Goal: Task Accomplishment & Management: Manage account settings

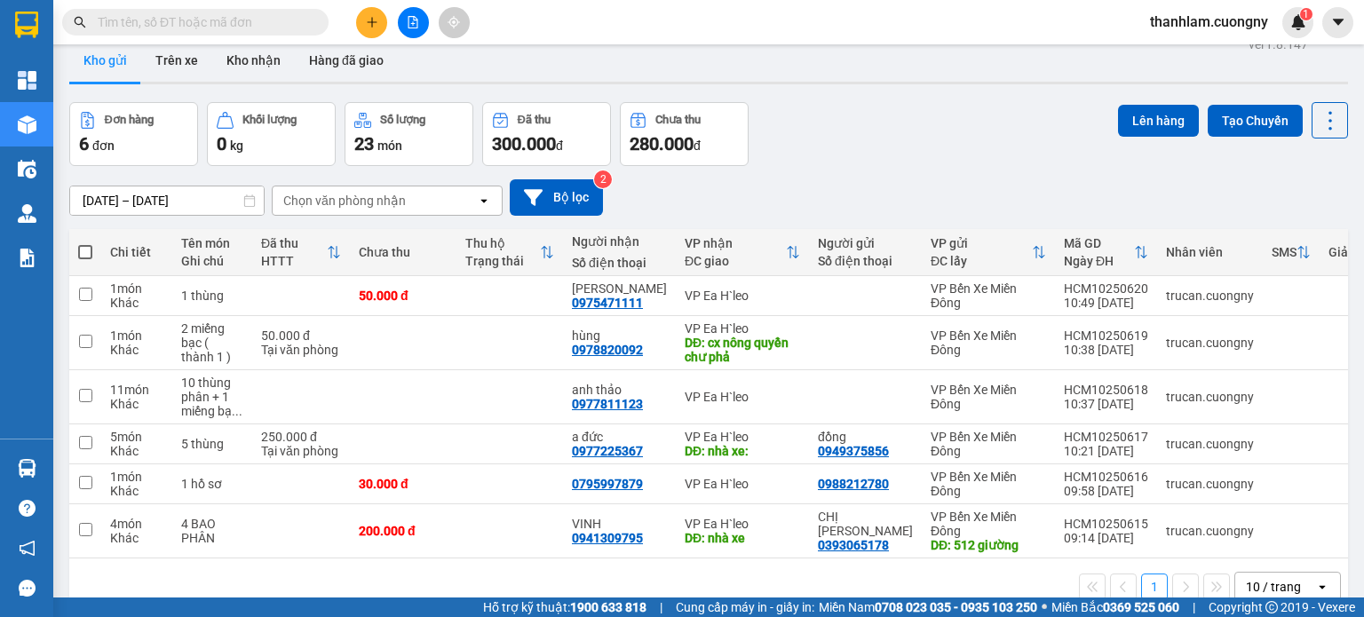
scroll to position [82, 0]
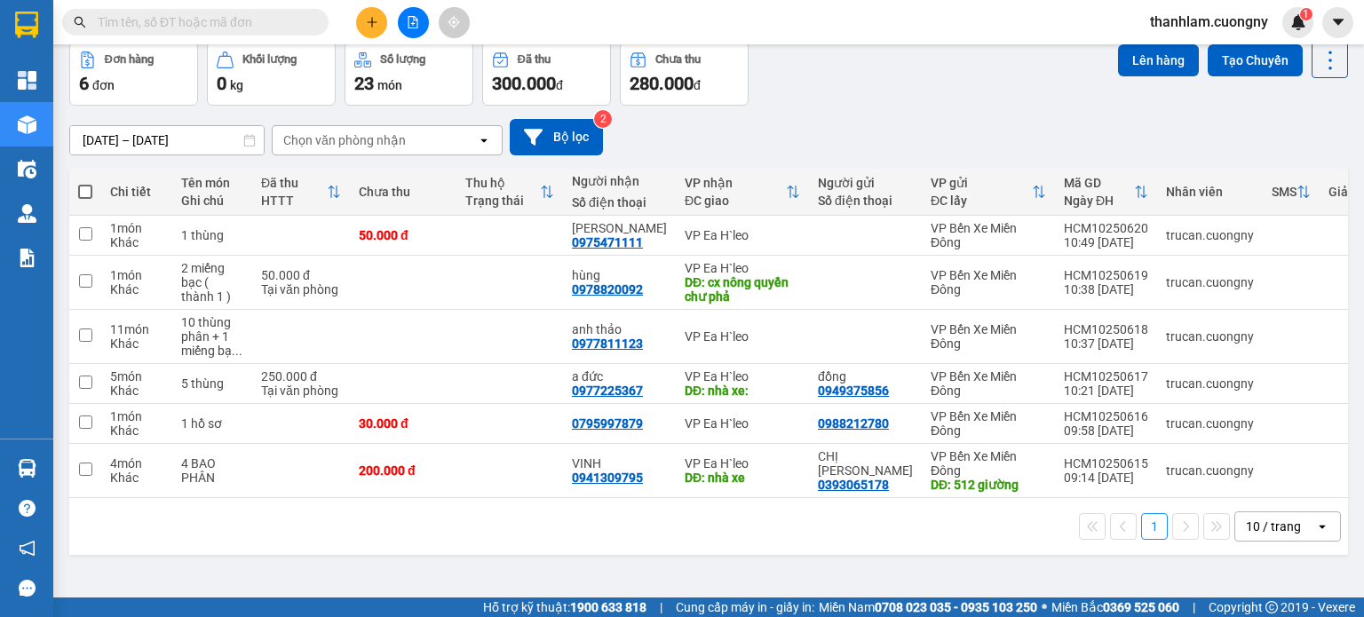
click at [1247, 514] on div "1 10 / trang open" at bounding box center [708, 526] width 1279 height 57
click at [1246, 530] on div "10 / trang" at bounding box center [1273, 527] width 55 height 18
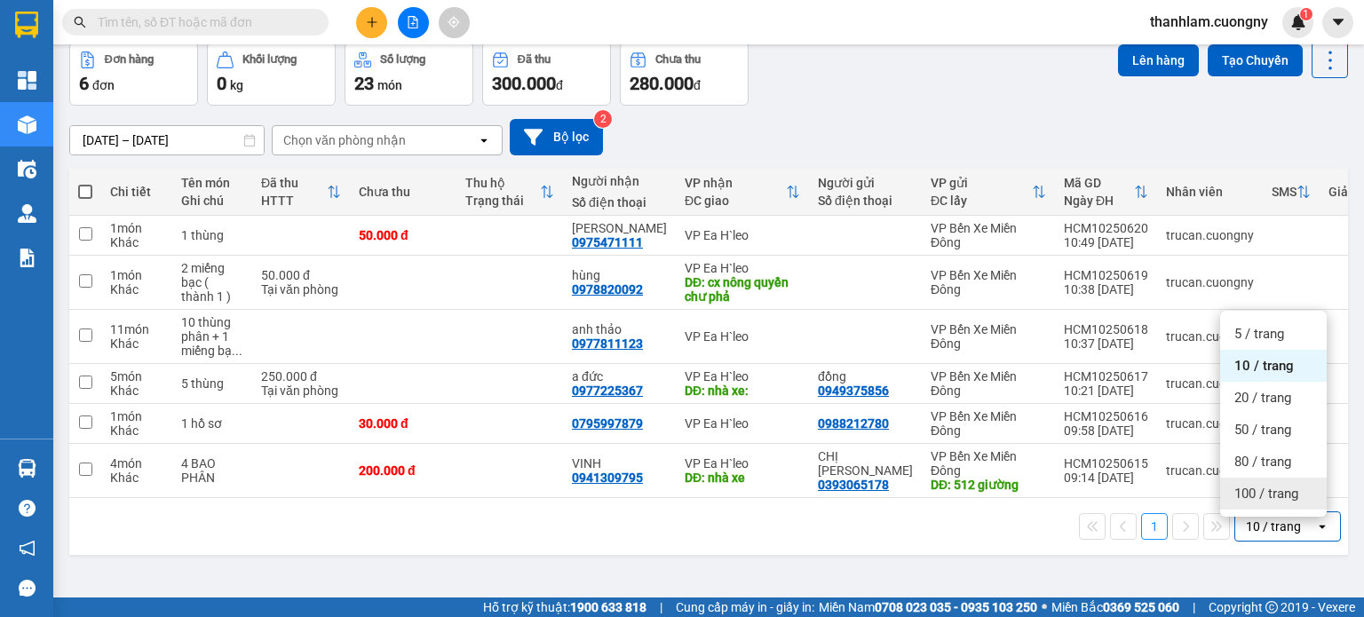
click at [1254, 497] on span "100 / trang" at bounding box center [1267, 494] width 64 height 18
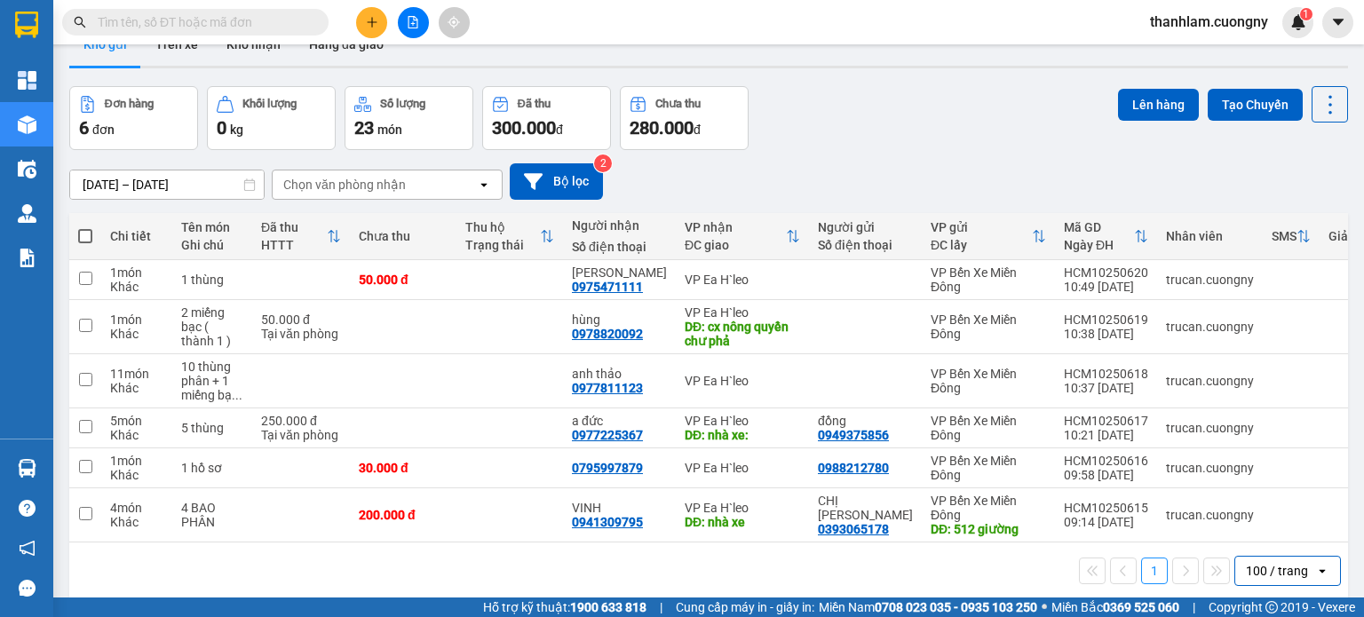
scroll to position [0, 0]
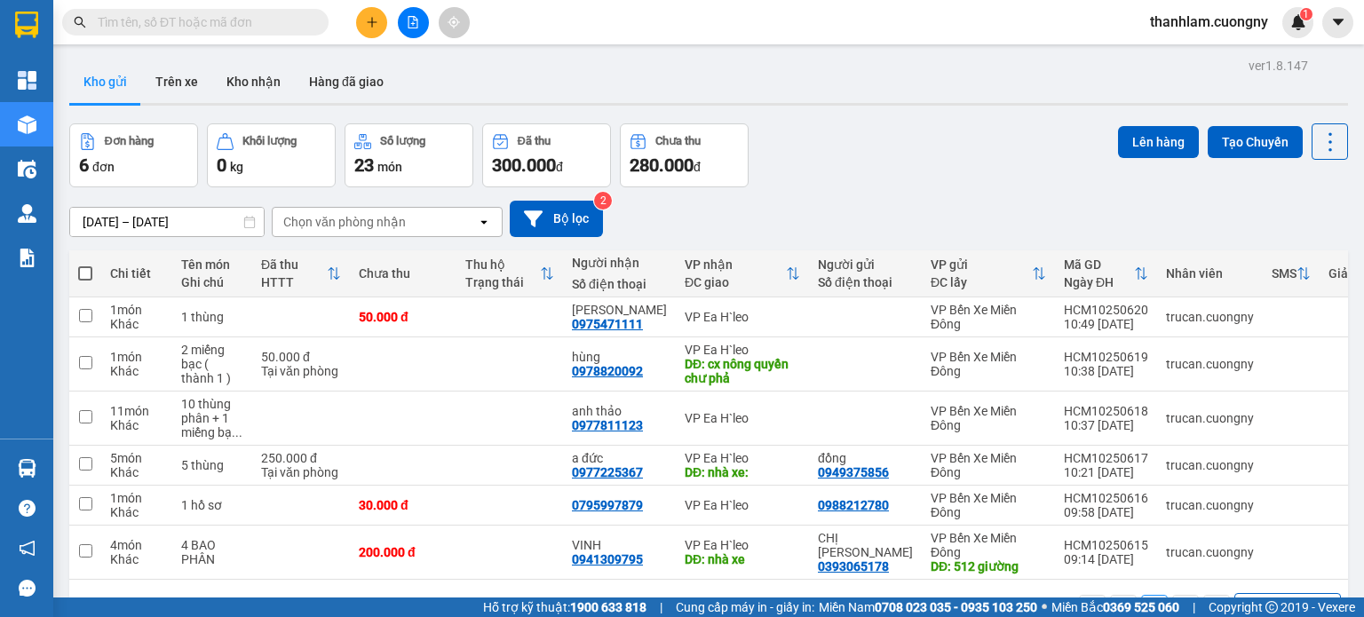
click at [248, 222] on icon at bounding box center [249, 222] width 12 height 12
click at [243, 220] on icon at bounding box center [249, 222] width 12 height 12
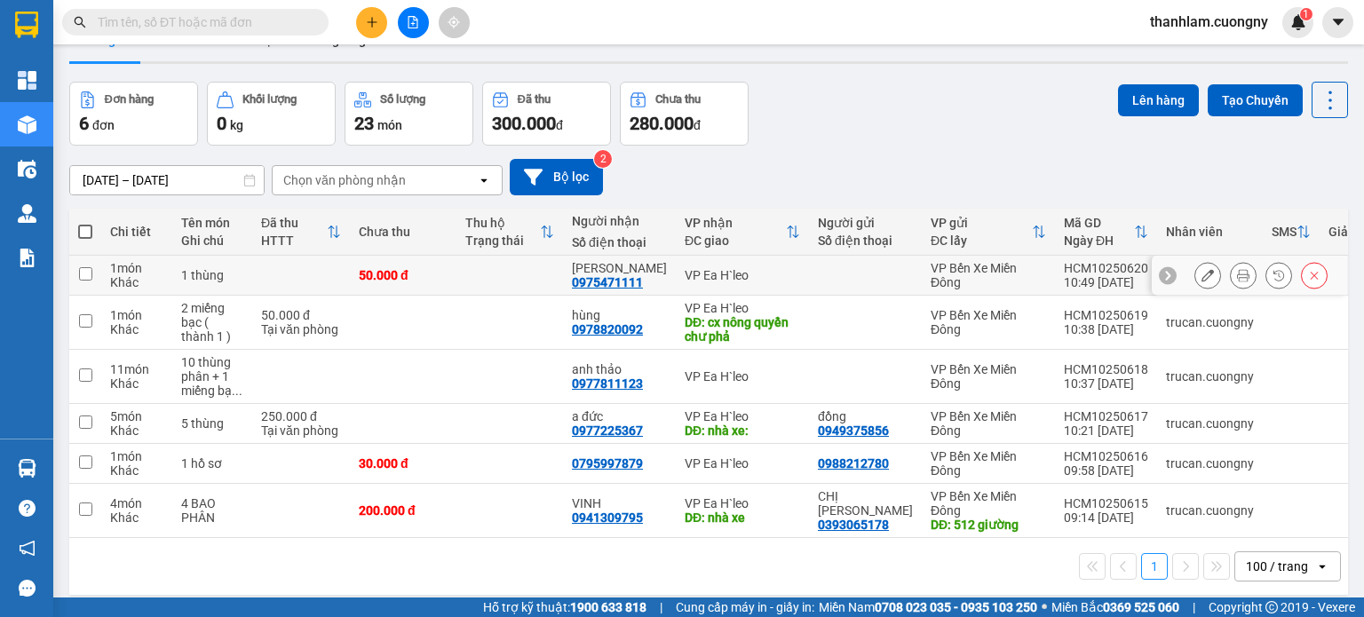
scroll to position [82, 0]
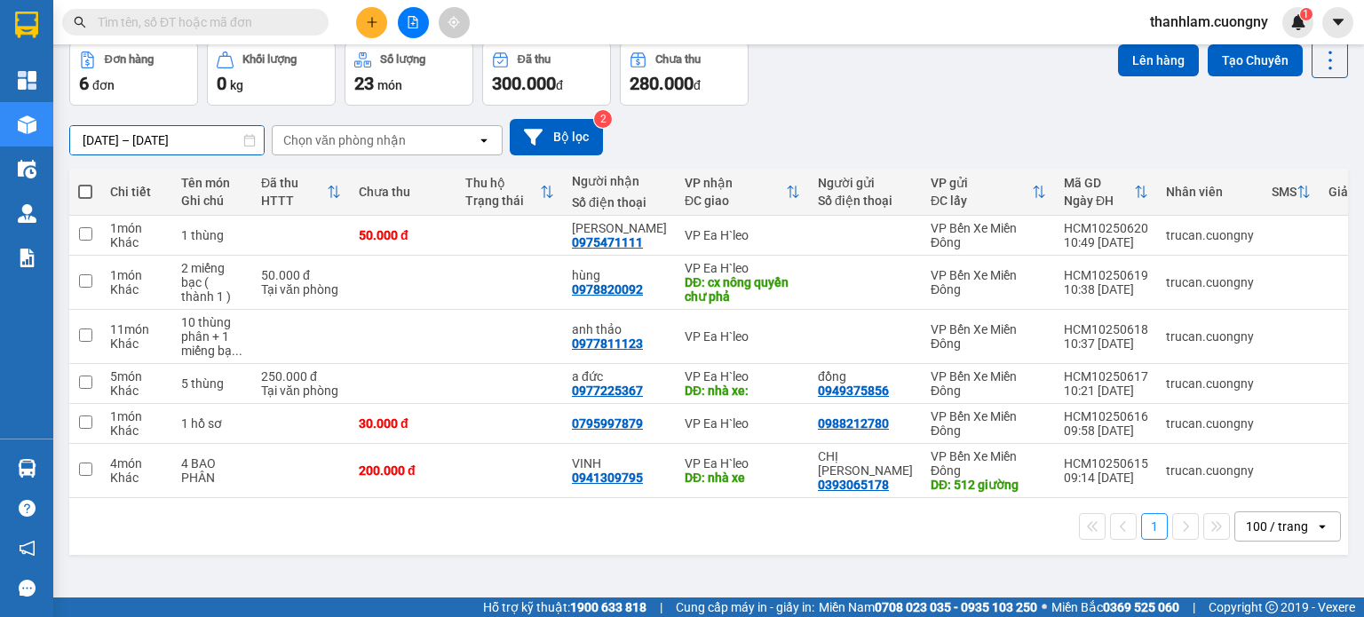
click at [243, 152] on div "ver 1.8.147 Kho gửi Trên xe Kho nhận Hàng đã giao Đơn hàng 6 đơn Khối lượng 0 k…" at bounding box center [708, 280] width 1293 height 617
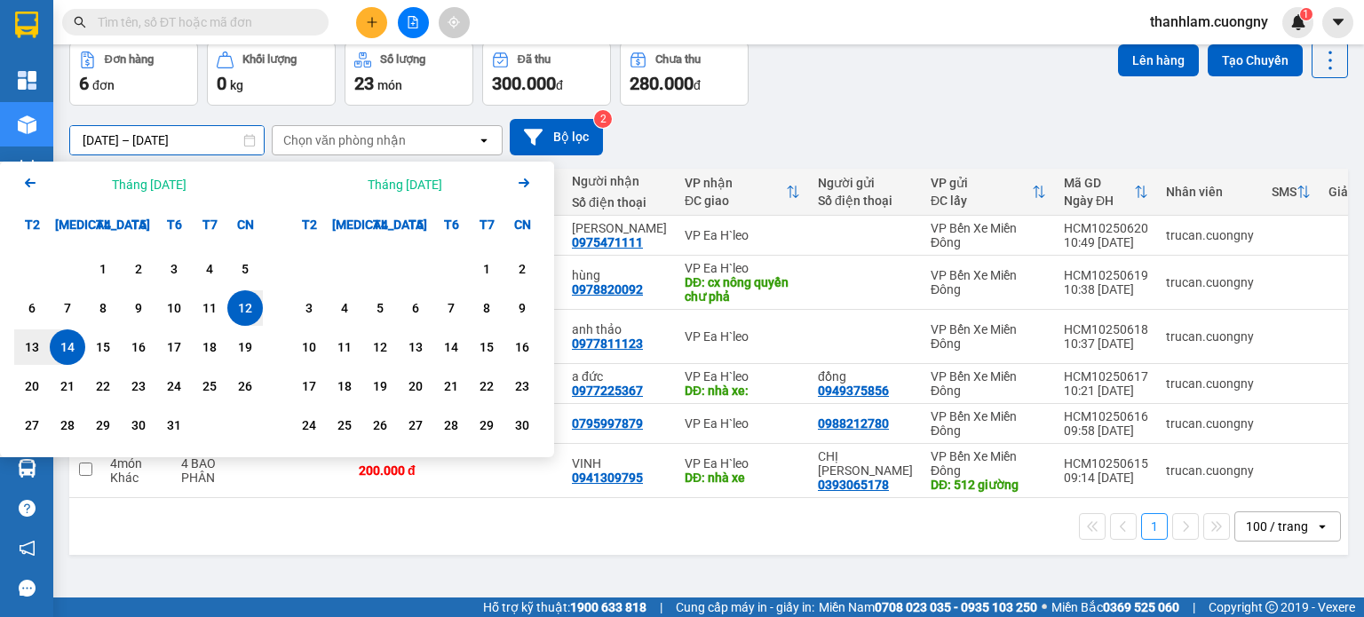
click at [68, 346] on div "14" at bounding box center [67, 347] width 25 height 21
click at [68, 350] on div "14" at bounding box center [67, 347] width 25 height 21
type input "[DATE] – [DATE]"
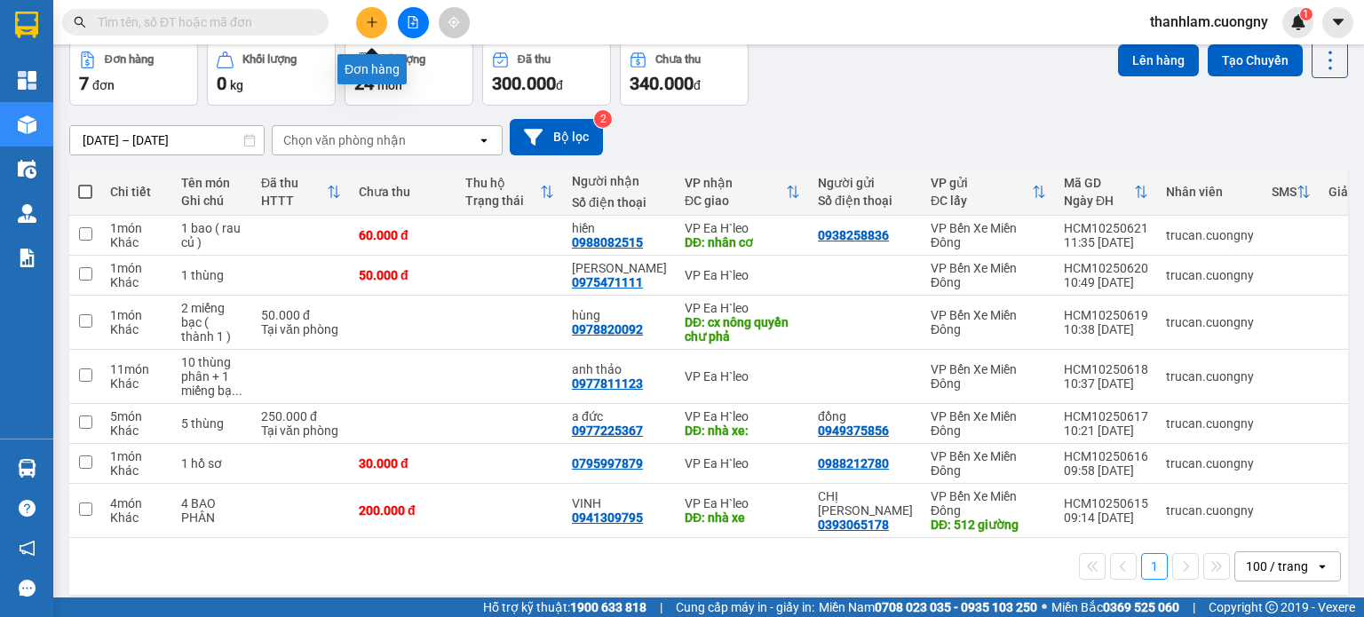
click at [365, 31] on button at bounding box center [371, 22] width 31 height 31
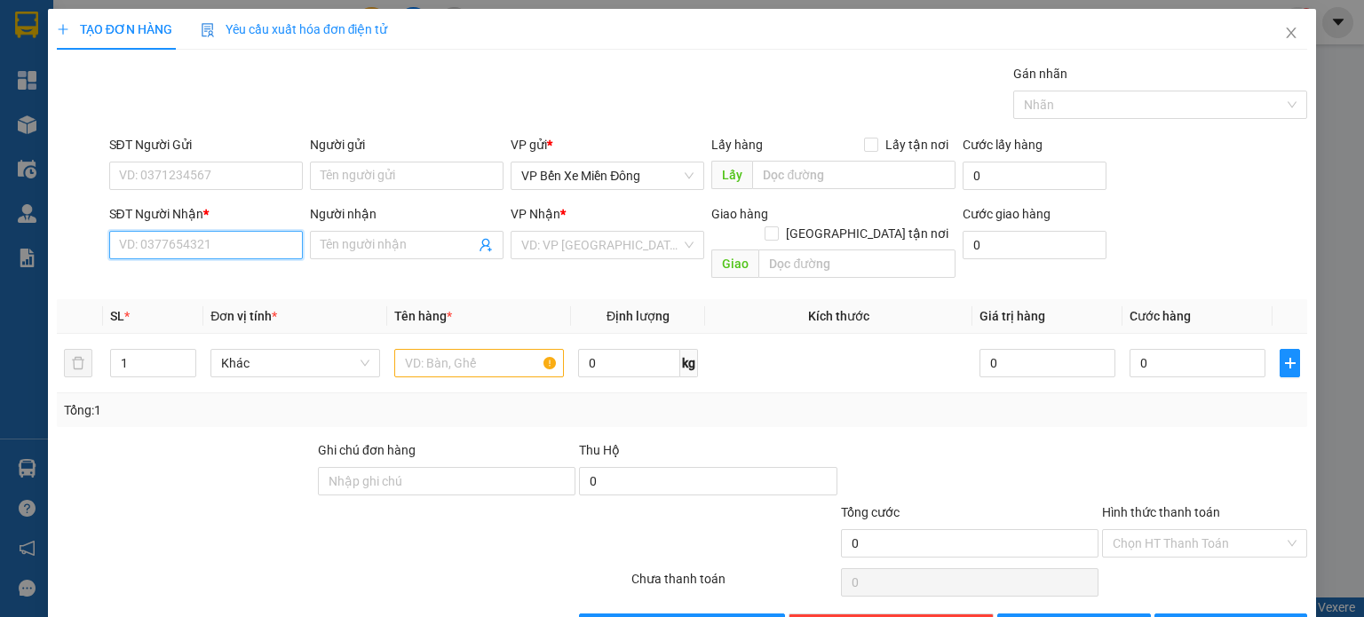
click at [221, 240] on input "SĐT Người Nhận *" at bounding box center [206, 245] width 194 height 28
click at [163, 285] on div "0947403468" at bounding box center [203, 280] width 171 height 20
type input "0947403468"
click at [342, 248] on input "Người nhận" at bounding box center [398, 245] width 155 height 20
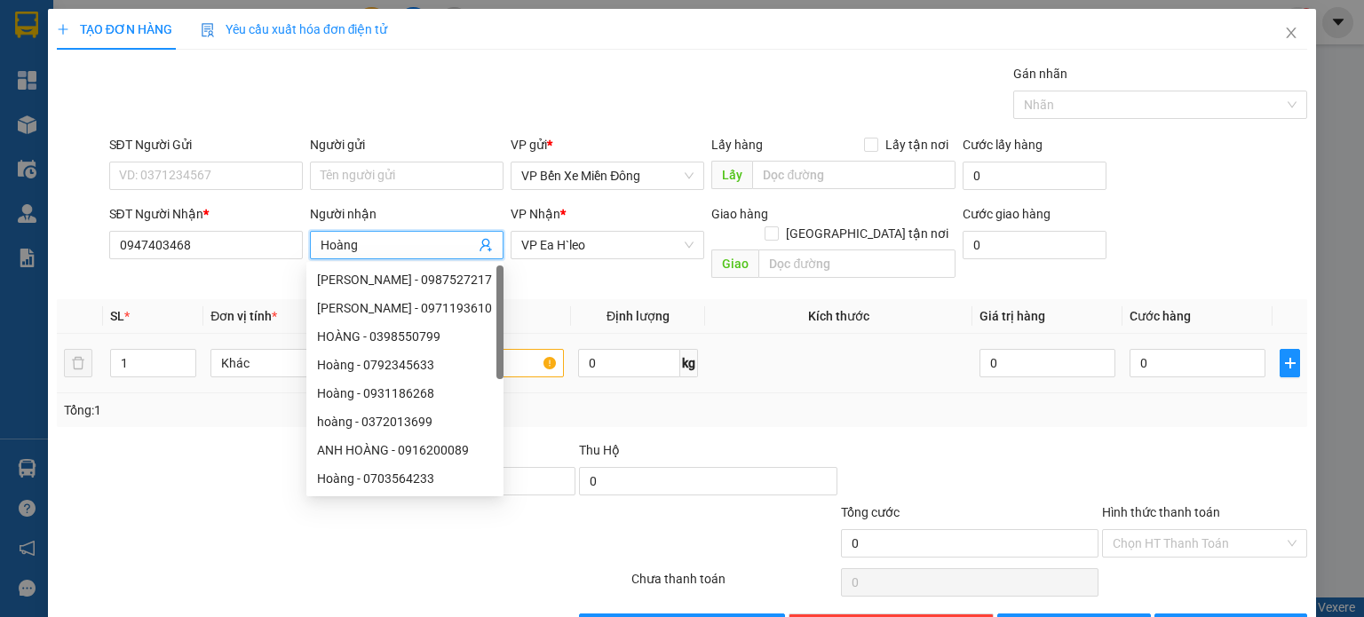
type input "Hoàng"
click at [518, 349] on input "text" at bounding box center [479, 363] width 170 height 28
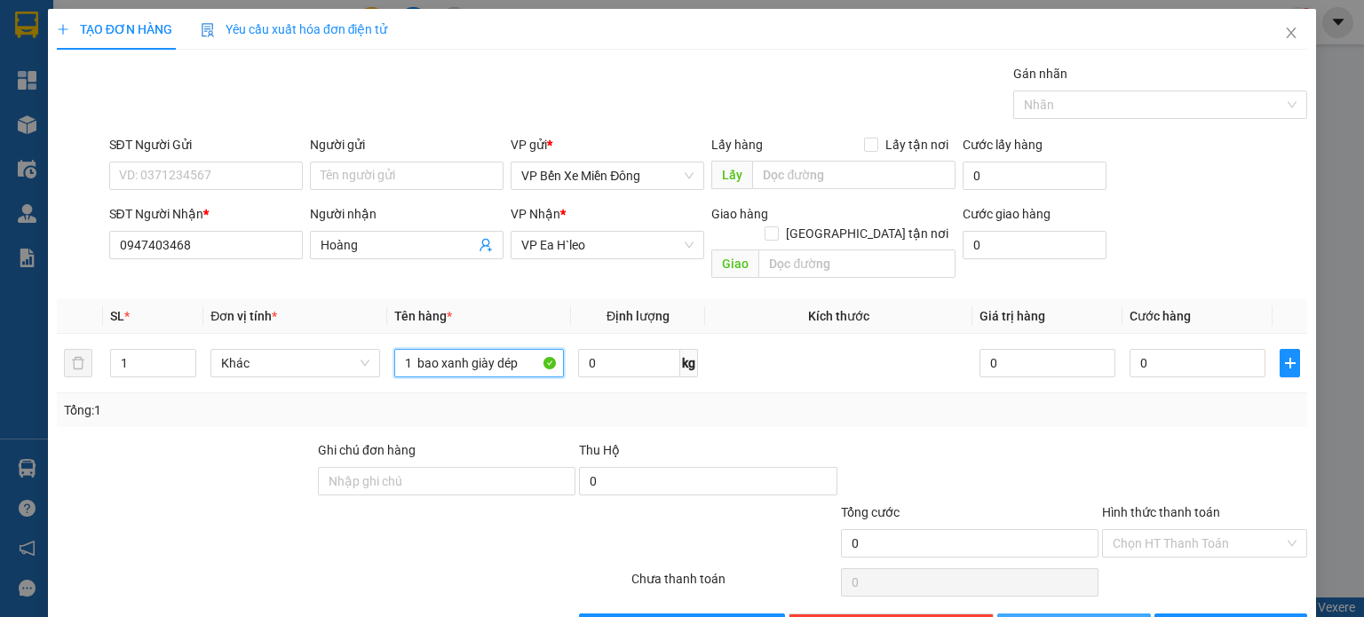
type input "1 bao xanh giày dép"
click at [1100, 614] on button "Lưu" at bounding box center [1074, 628] width 154 height 28
click at [1284, 31] on icon "close" at bounding box center [1291, 33] width 14 height 14
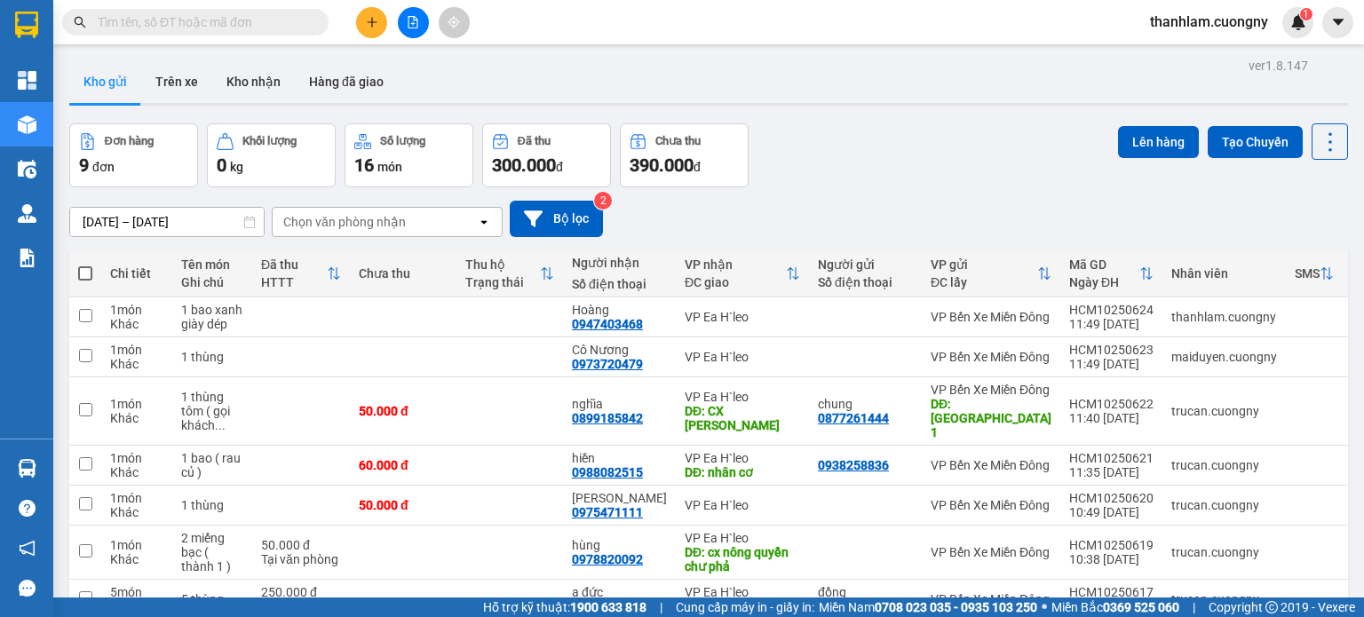
click at [234, 19] on input "text" at bounding box center [203, 22] width 210 height 20
paste input "0904288788"
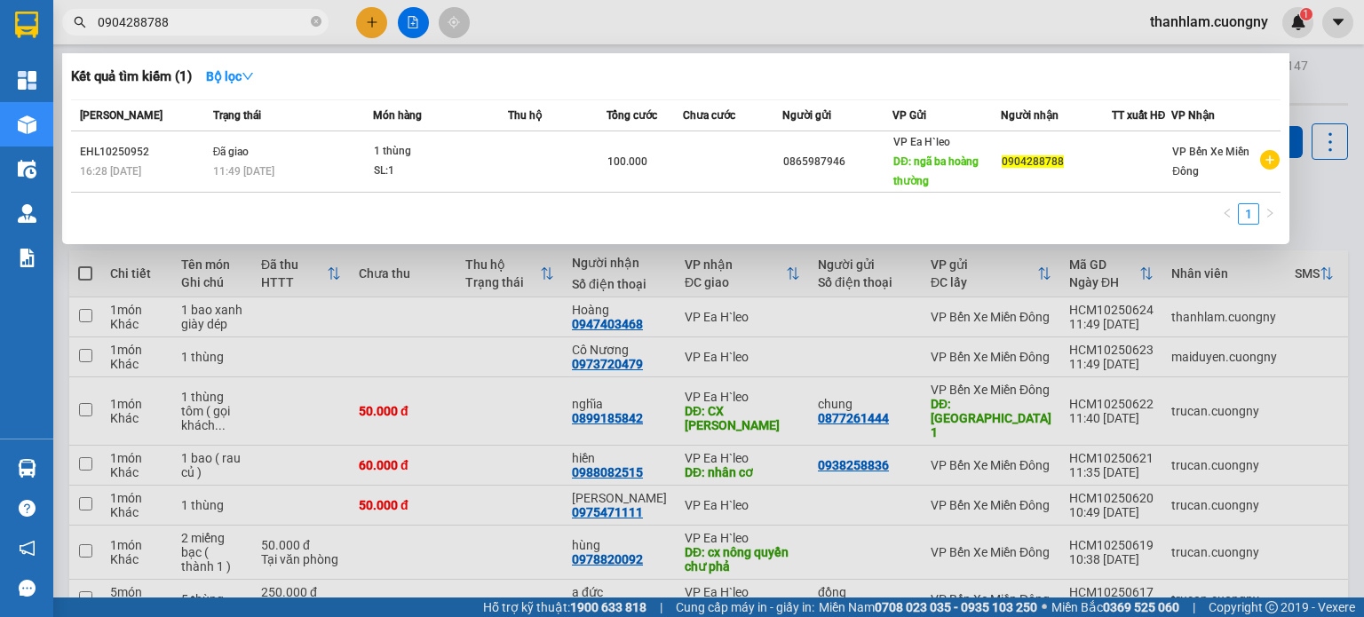
type input "0904288788"
click at [568, 32] on div at bounding box center [682, 308] width 1364 height 617
click at [319, 25] on icon "close-circle" at bounding box center [316, 21] width 11 height 11
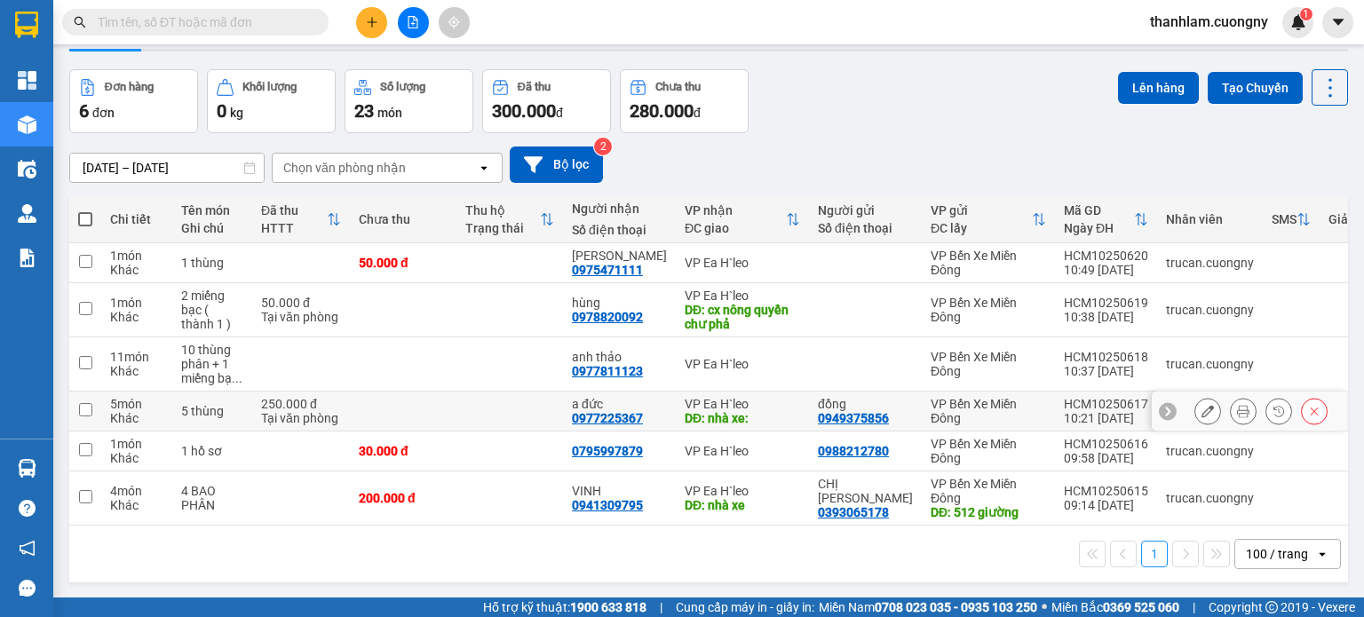
scroll to position [82, 0]
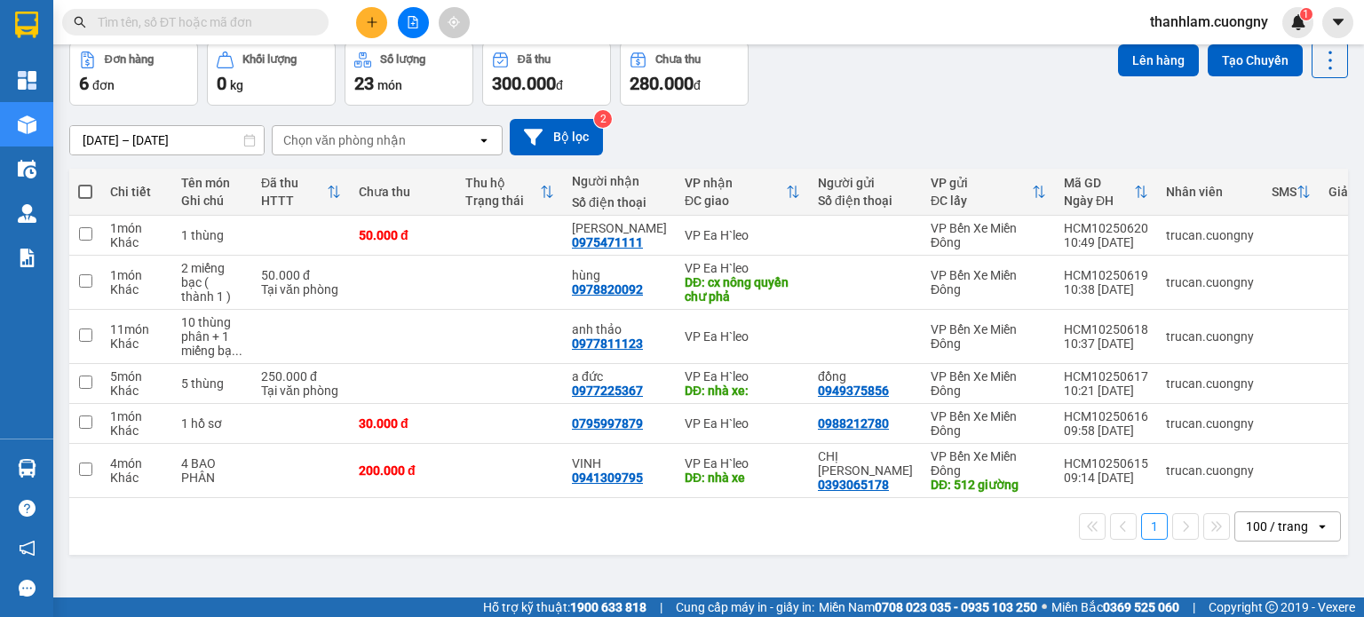
click at [256, 140] on input "[DATE] – [DATE]" at bounding box center [167, 140] width 194 height 28
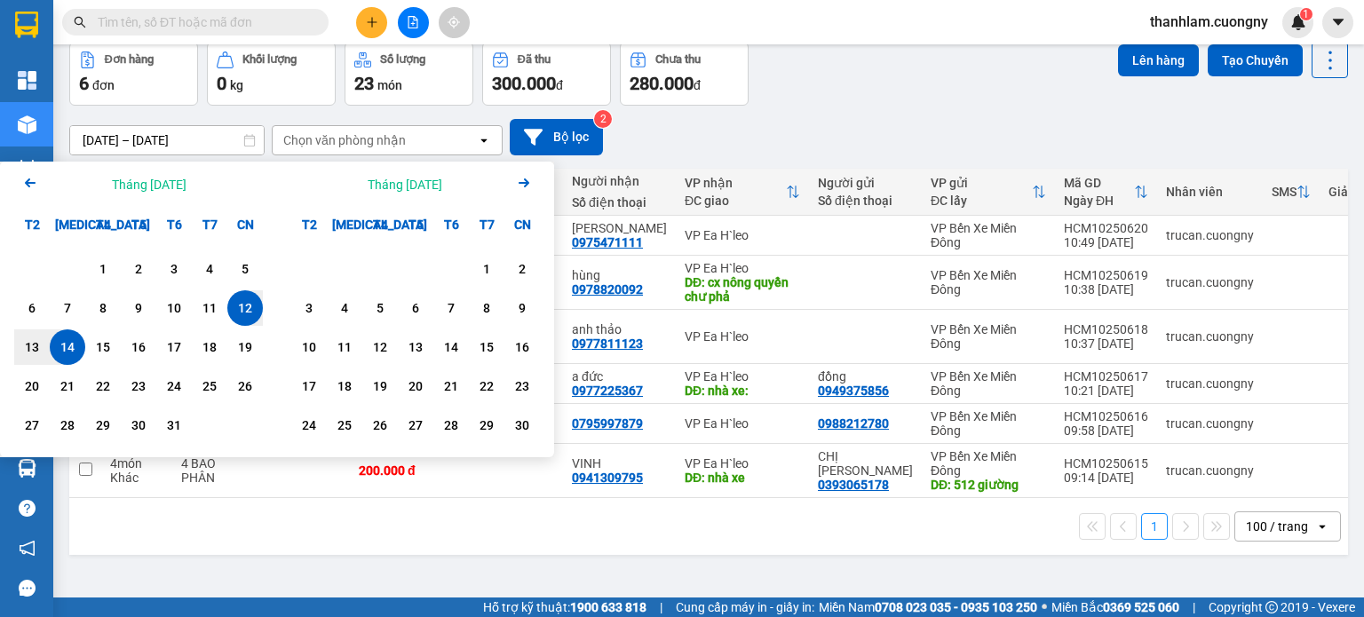
click at [64, 353] on div "14" at bounding box center [67, 347] width 25 height 21
type input "[DATE] – [DATE]"
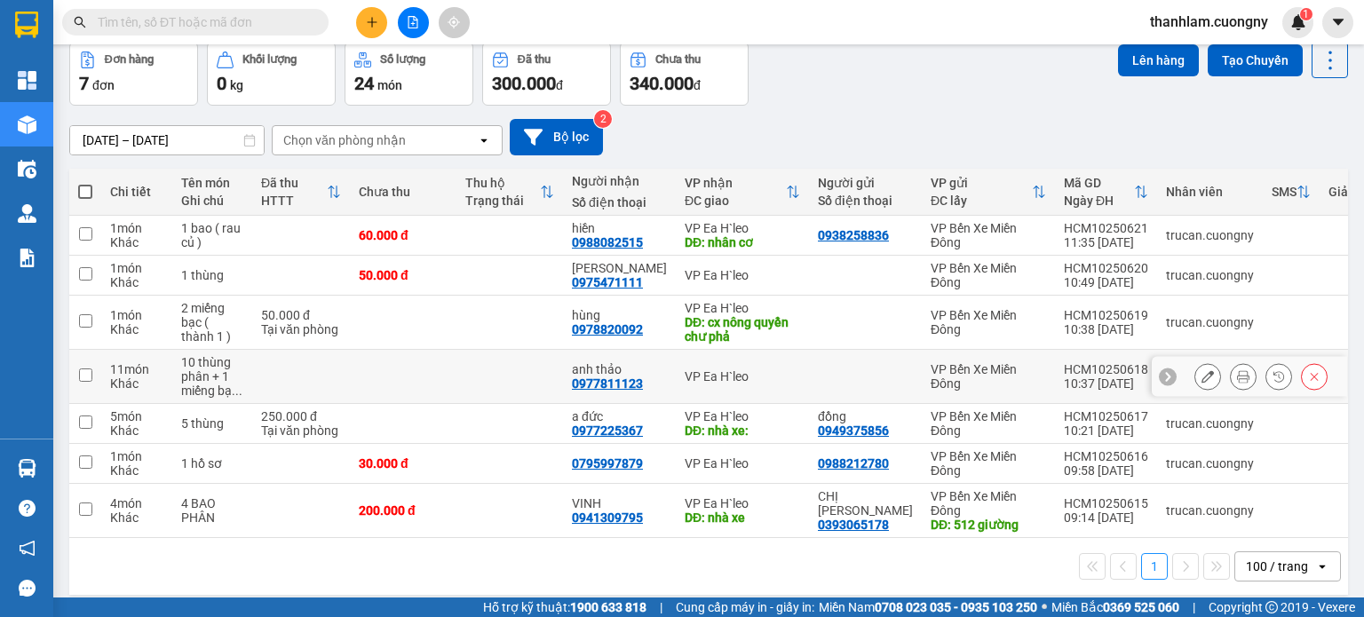
click at [399, 365] on td at bounding box center [403, 377] width 107 height 54
checkbox input "true"
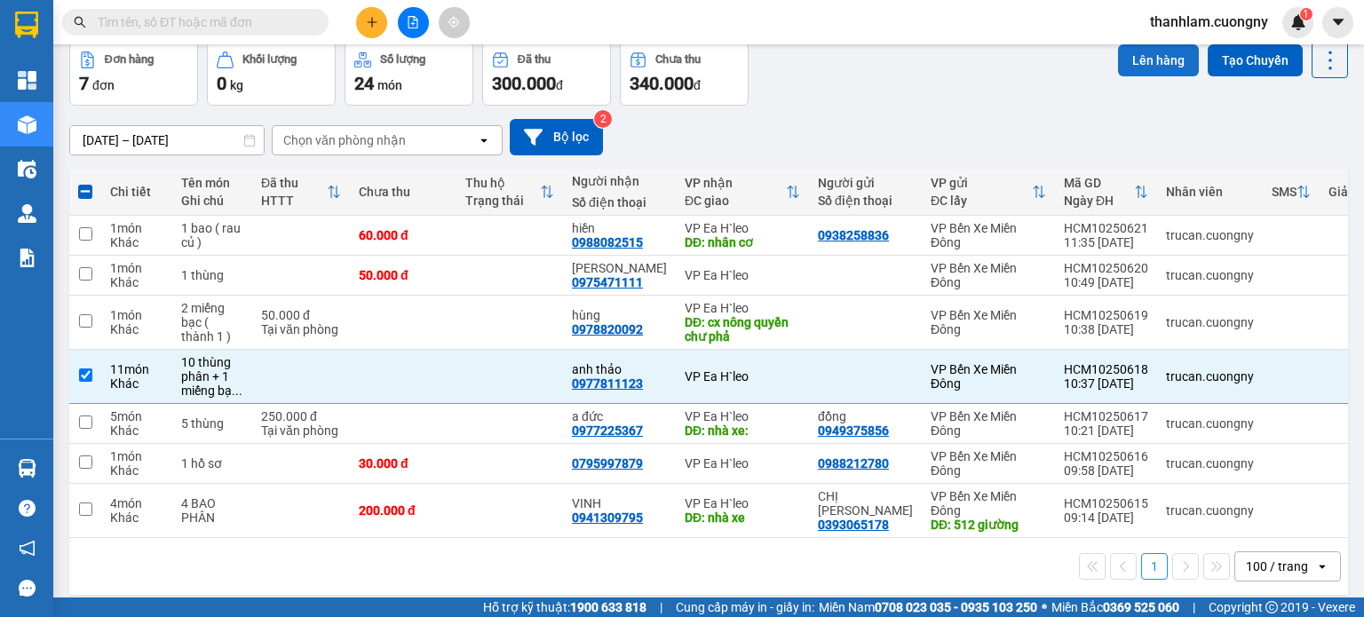
click at [1136, 66] on button "Lên hàng" at bounding box center [1158, 60] width 81 height 32
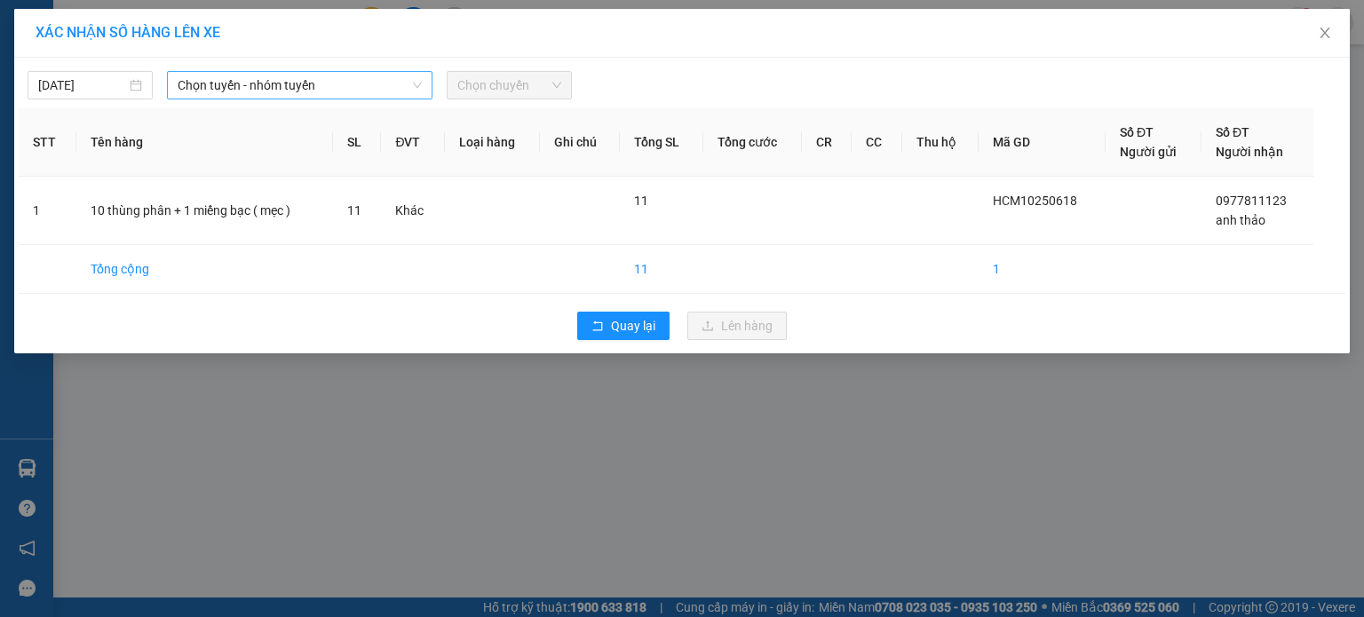
click at [411, 74] on span "Chọn tuyến - nhóm tuyến" at bounding box center [300, 85] width 244 height 27
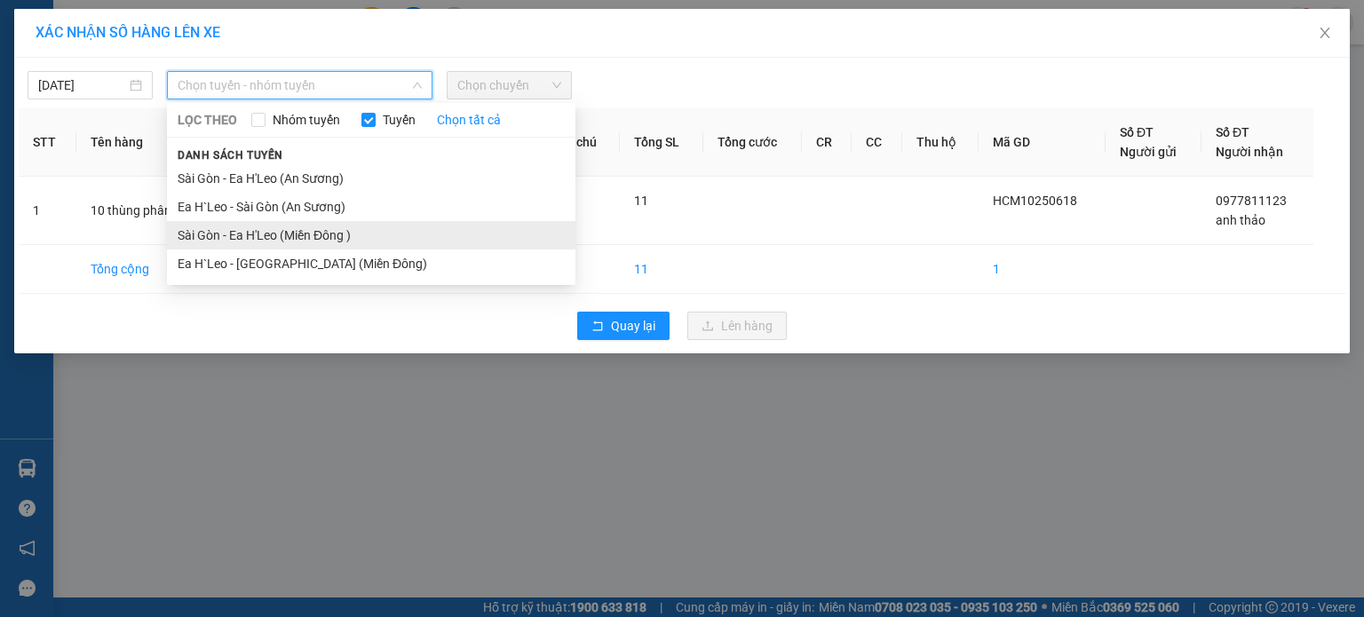
click at [440, 232] on li "Sài Gòn - Ea H'Leo (Miền Đông )" at bounding box center [371, 235] width 409 height 28
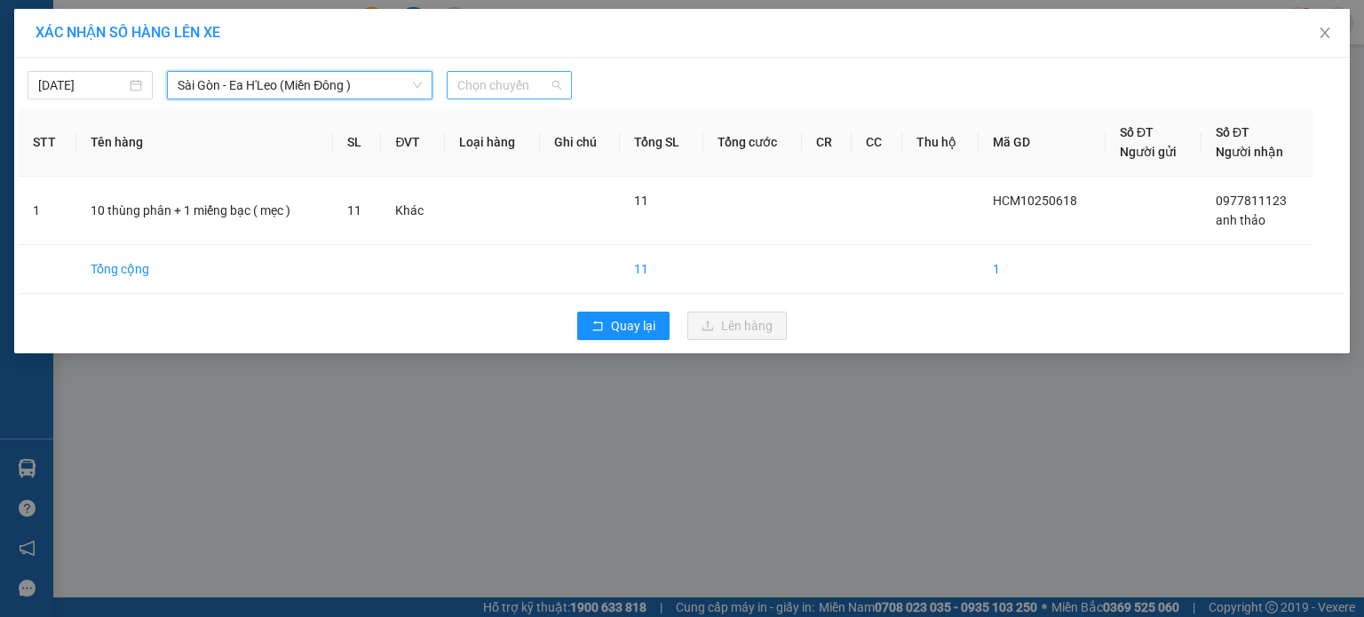
click at [529, 96] on span "Chọn chuyến" at bounding box center [509, 85] width 104 height 27
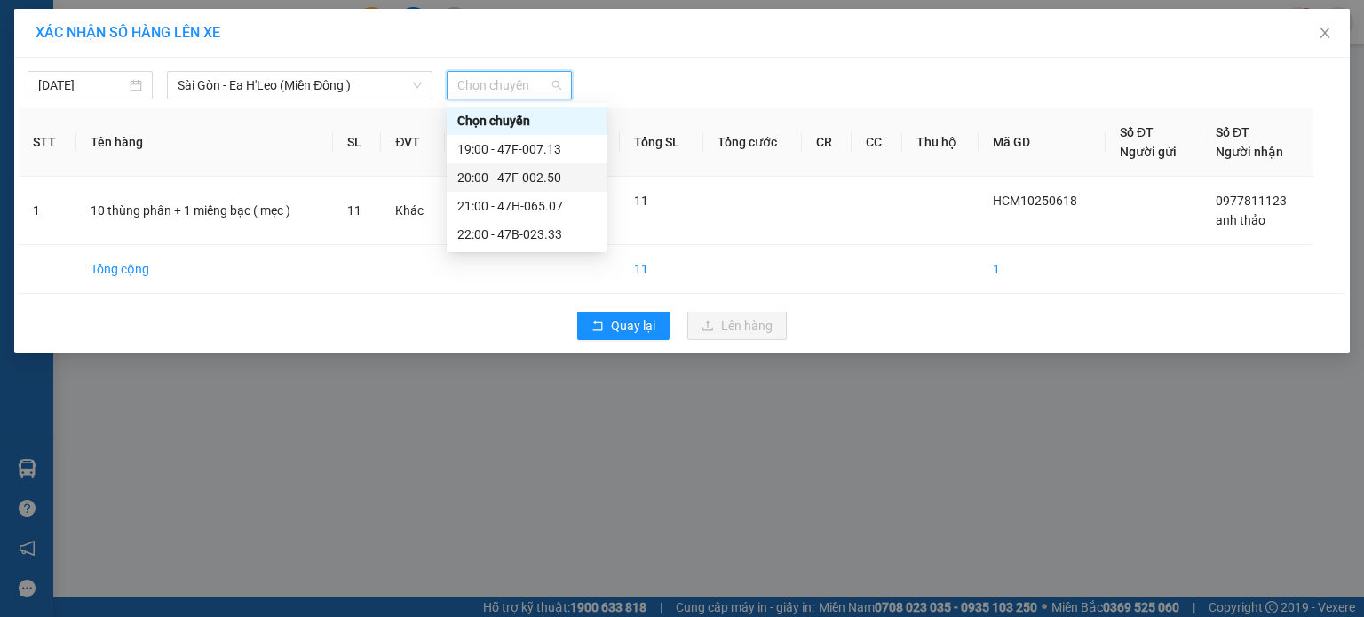
click at [528, 180] on div "20:00 - 47F-002.50" at bounding box center [526, 178] width 139 height 20
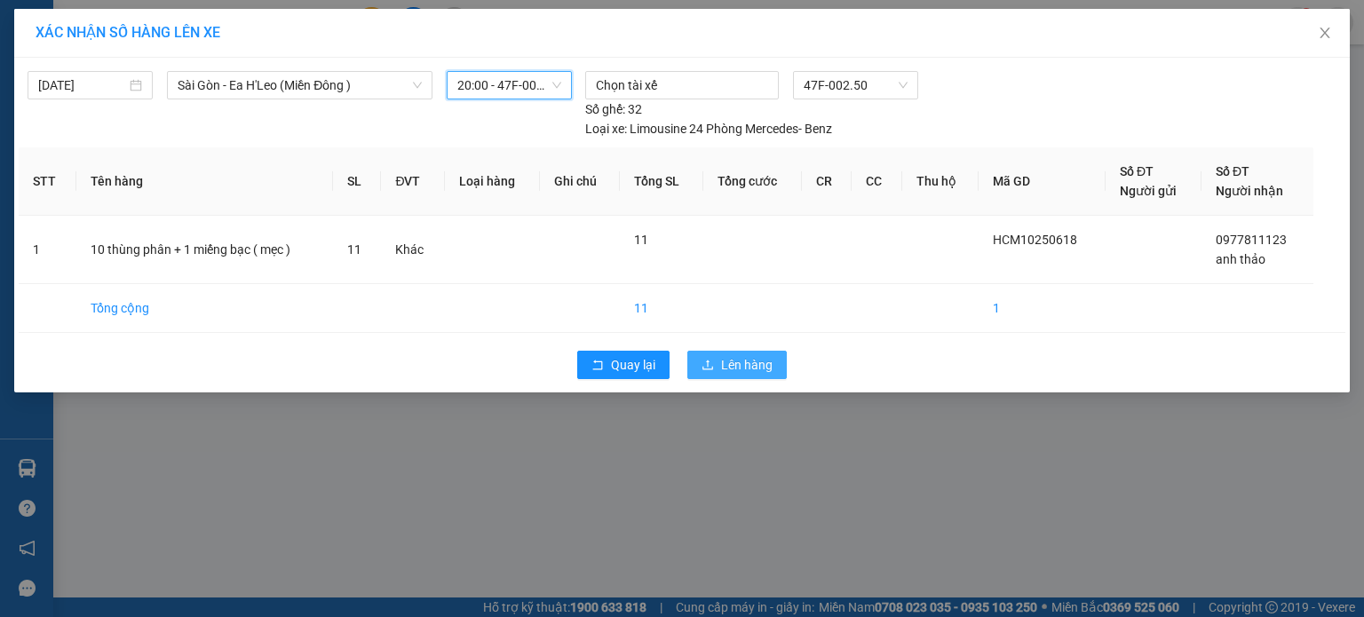
click at [722, 362] on span "Lên hàng" at bounding box center [747, 365] width 52 height 20
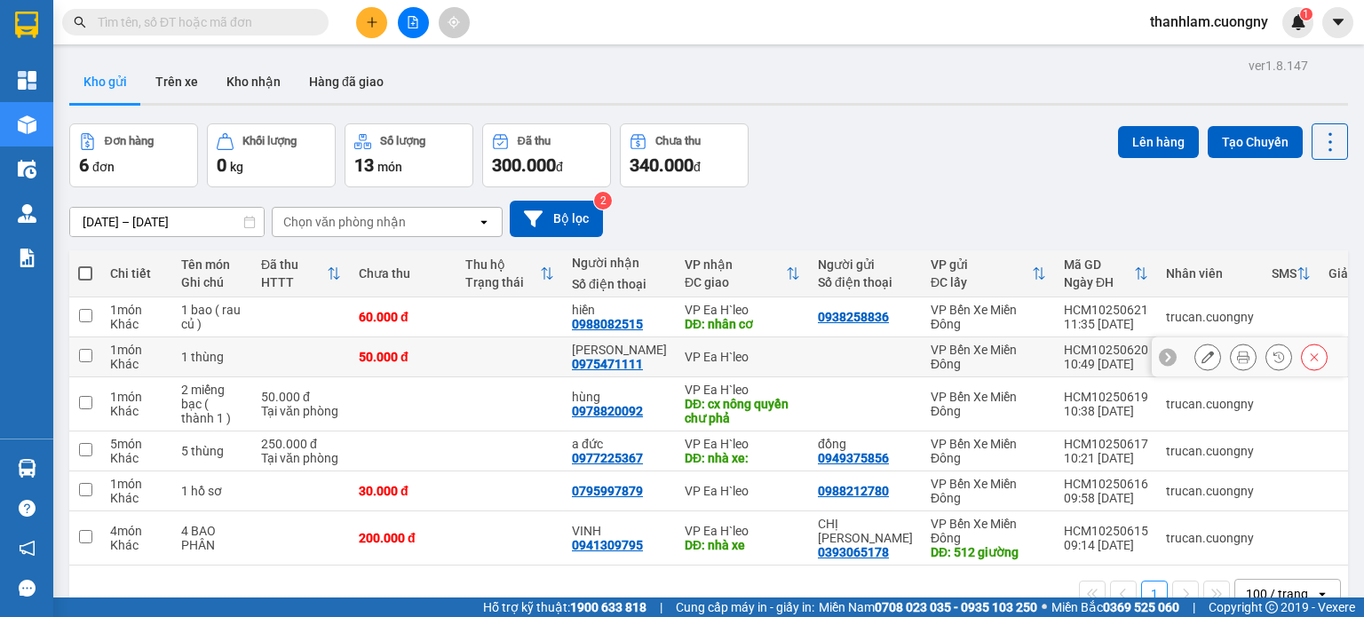
scroll to position [82, 0]
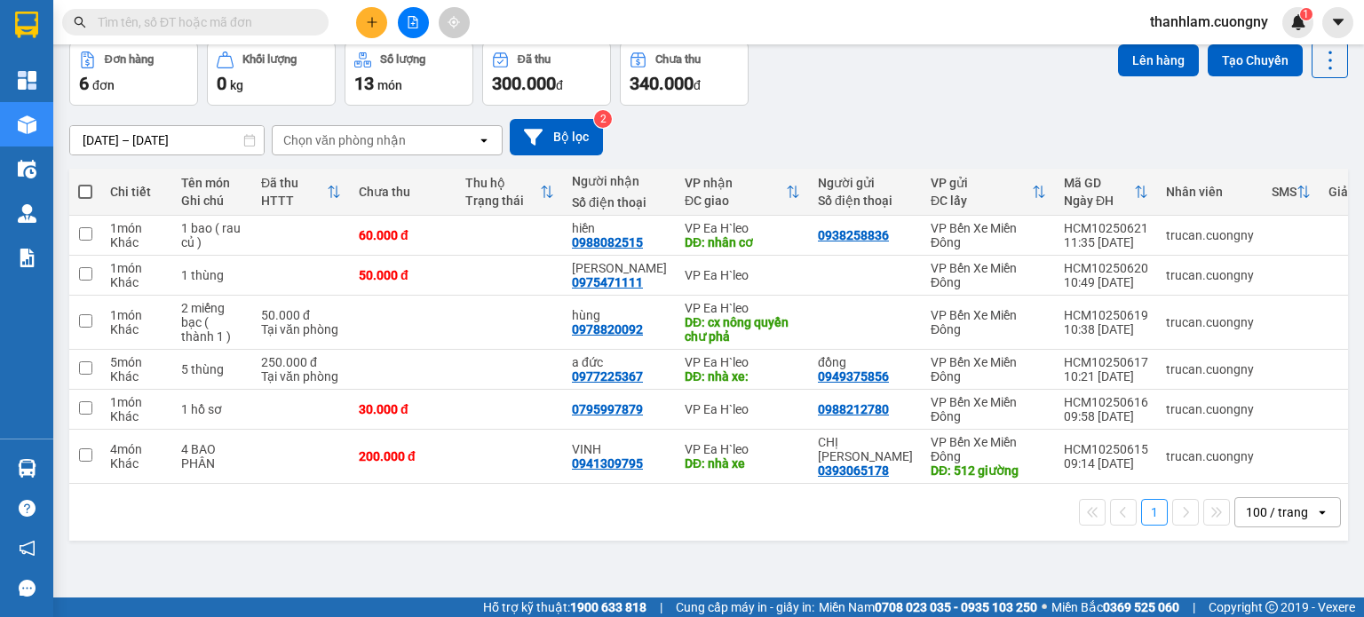
drag, startPoint x: 824, startPoint y: 102, endPoint x: 817, endPoint y: 117, distance: 16.7
click at [824, 106] on div "ver 1.8.147 Kho gửi Trên xe Kho nhận Hàng đã giao Đơn hàng 6 đơn Khối lượng 0 k…" at bounding box center [708, 280] width 1293 height 617
click at [835, 99] on div "Đơn hàng 6 đơn Khối lượng 0 kg Số lượng 13 món Đã thu 300.000 đ Chưa thu 340.00…" at bounding box center [708, 74] width 1279 height 64
click at [318, 20] on span at bounding box center [316, 22] width 11 height 20
click at [288, 13] on input "text" at bounding box center [203, 22] width 210 height 20
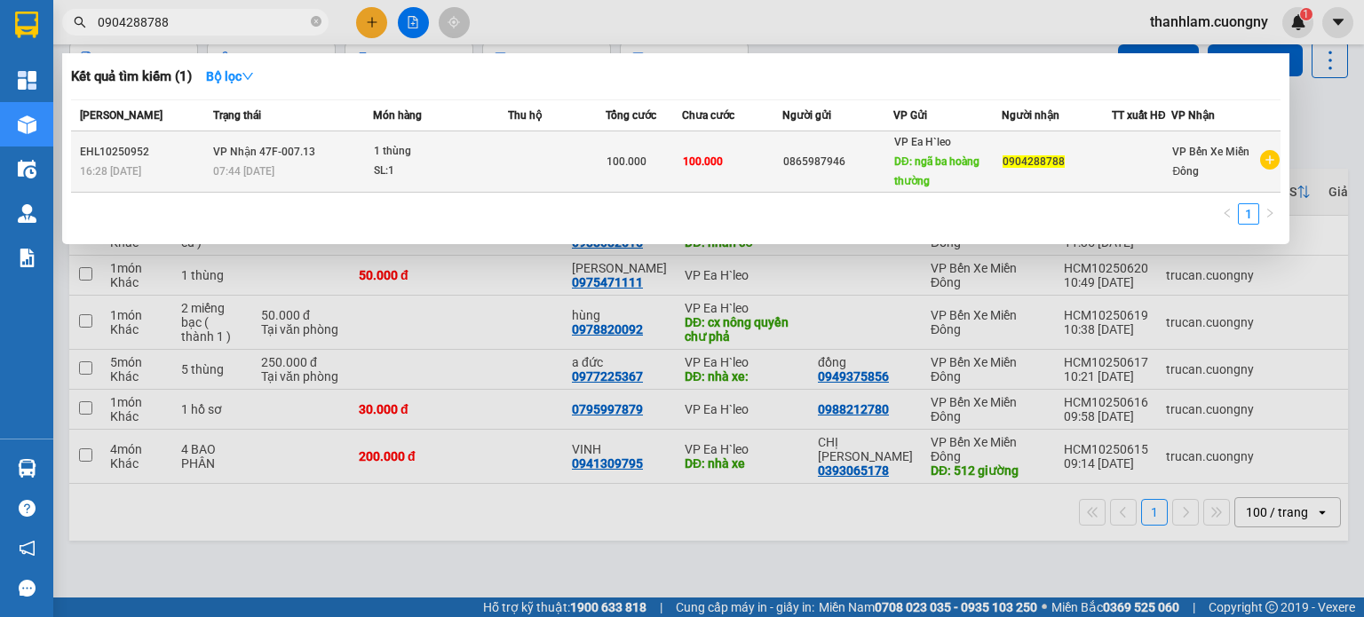
type input "0904288788"
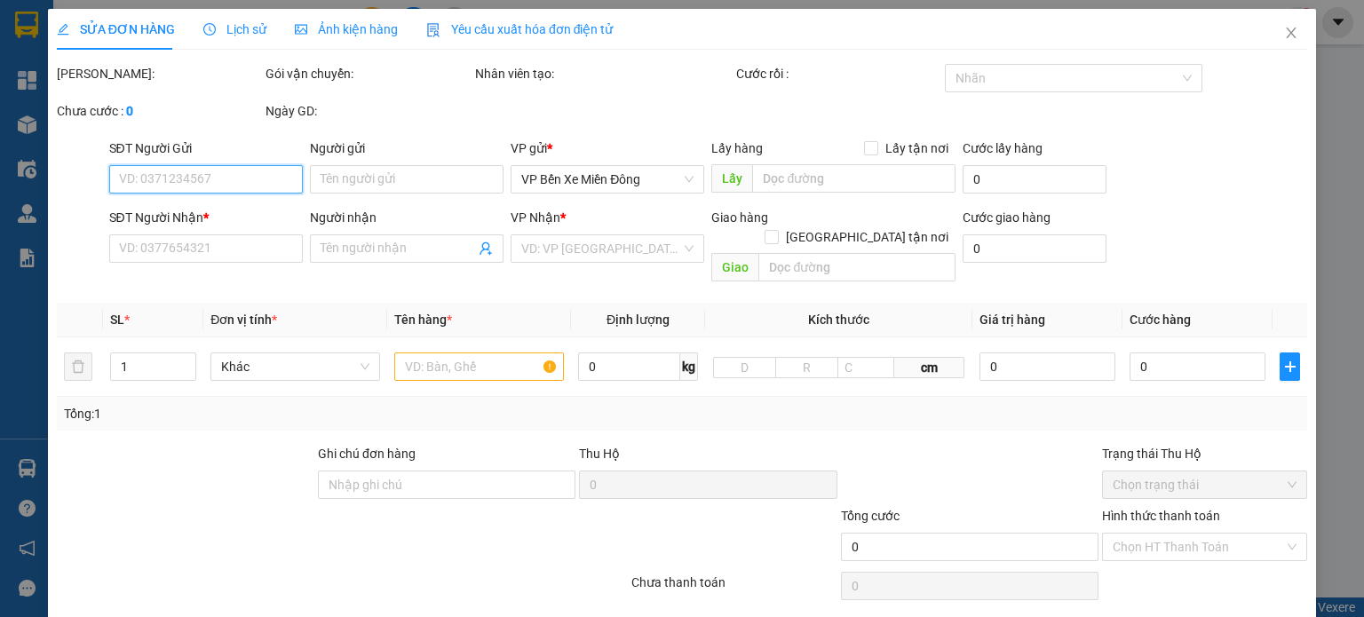
type input "0865987946"
type input "ngã ba hoàng thường"
type input "0904288788"
type input "100.000"
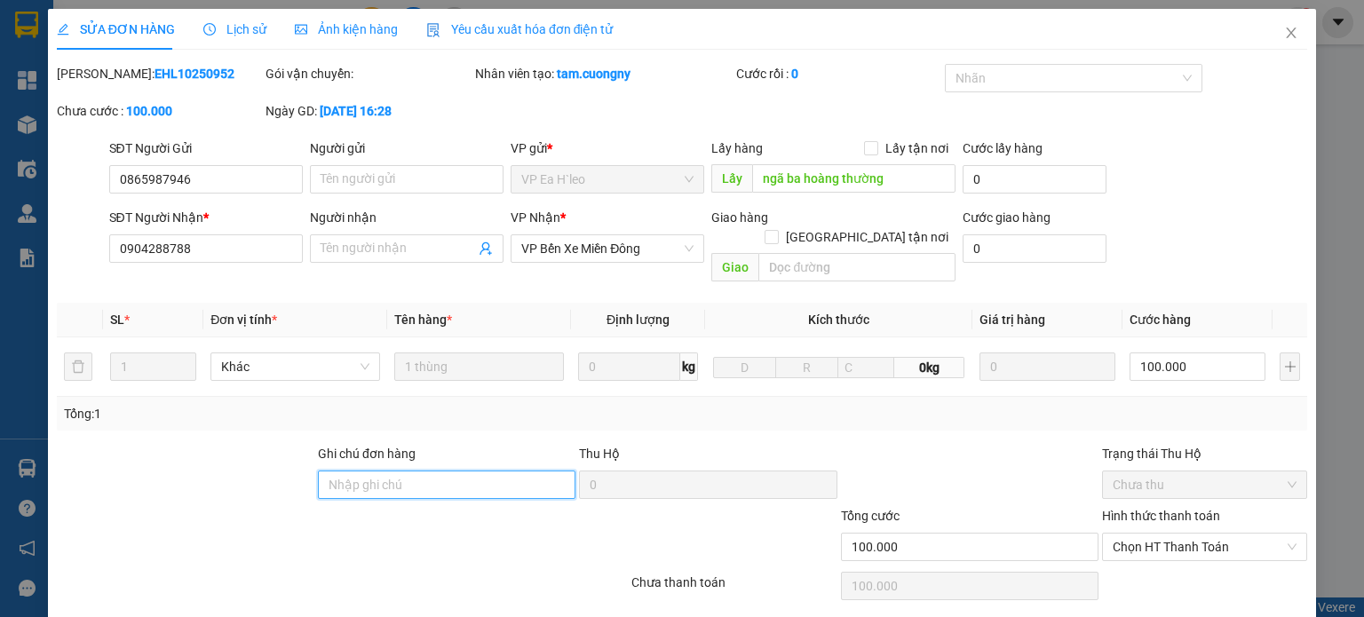
click at [522, 471] on input "Ghi chú đơn hàng" at bounding box center [447, 485] width 258 height 28
click at [1136, 536] on span "Chọn HT Thanh Toán" at bounding box center [1205, 547] width 184 height 27
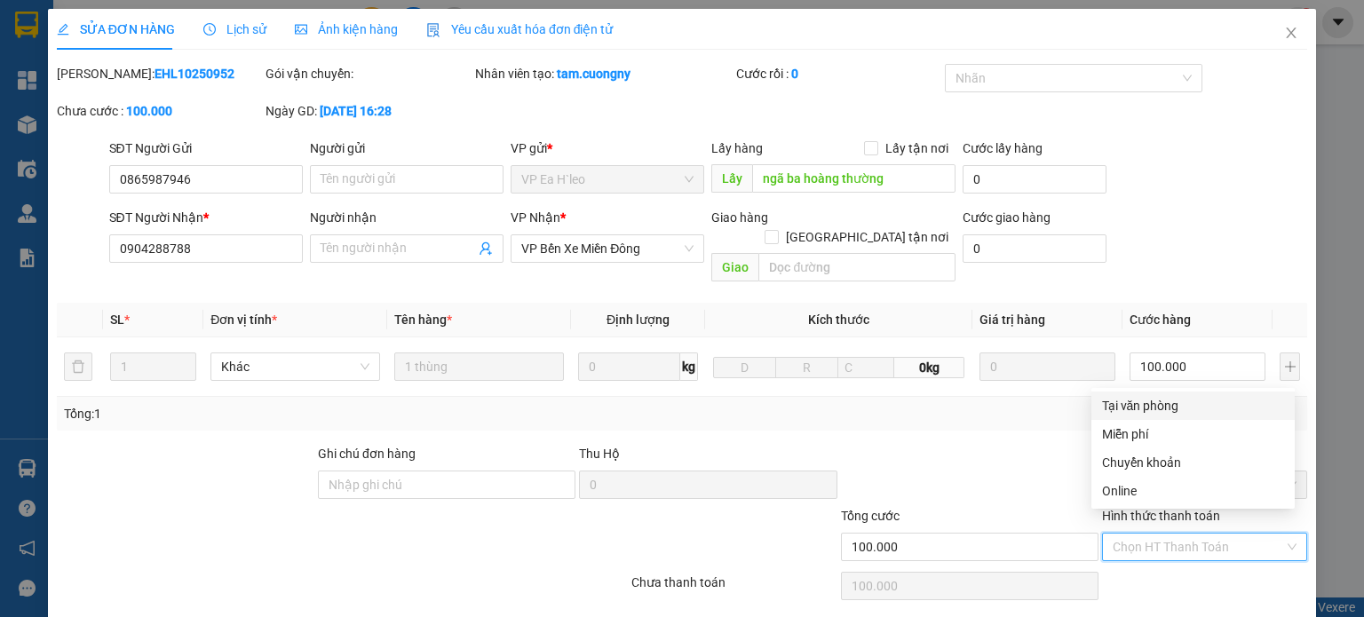
click at [1119, 409] on div "Tại văn phòng" at bounding box center [1193, 406] width 182 height 20
type input "0"
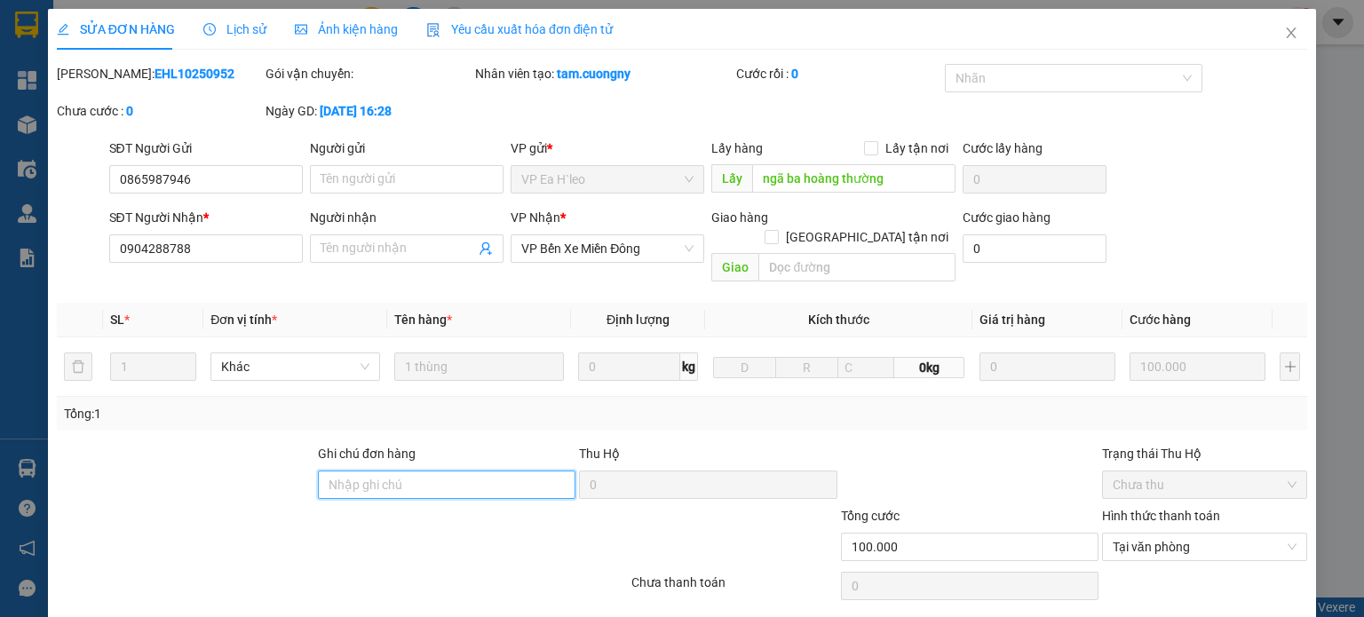
click at [427, 471] on input "Ghi chú đơn hàng" at bounding box center [447, 485] width 258 height 28
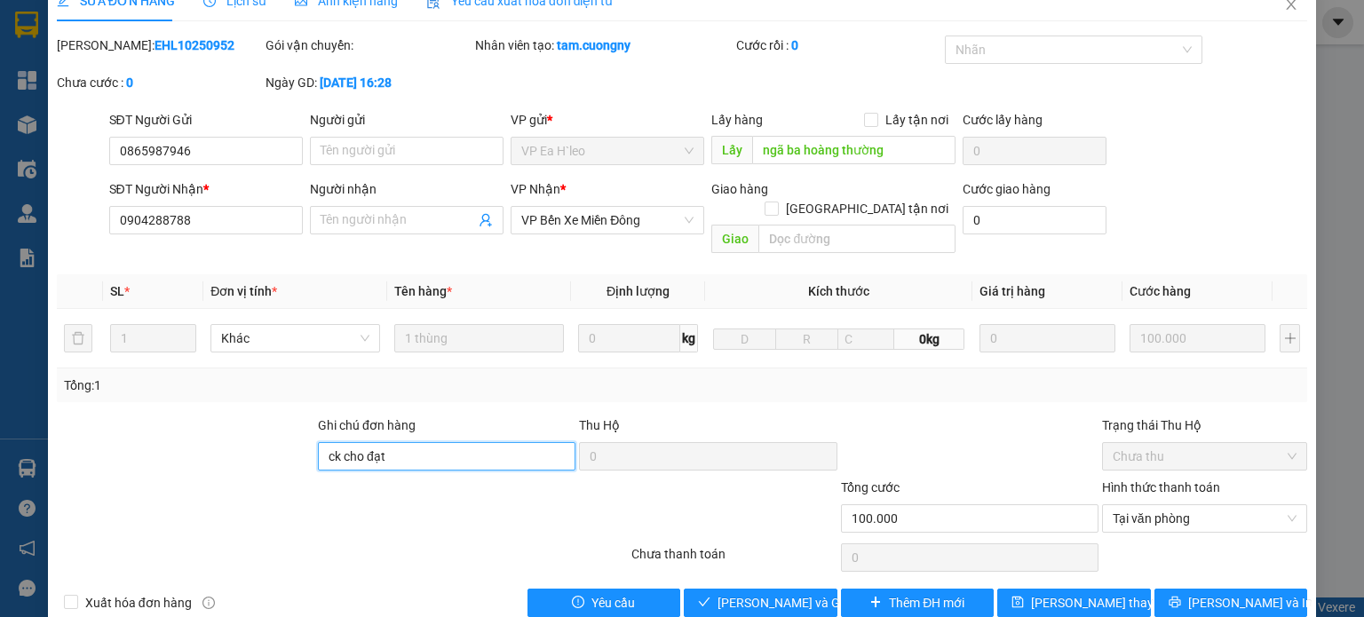
scroll to position [43, 0]
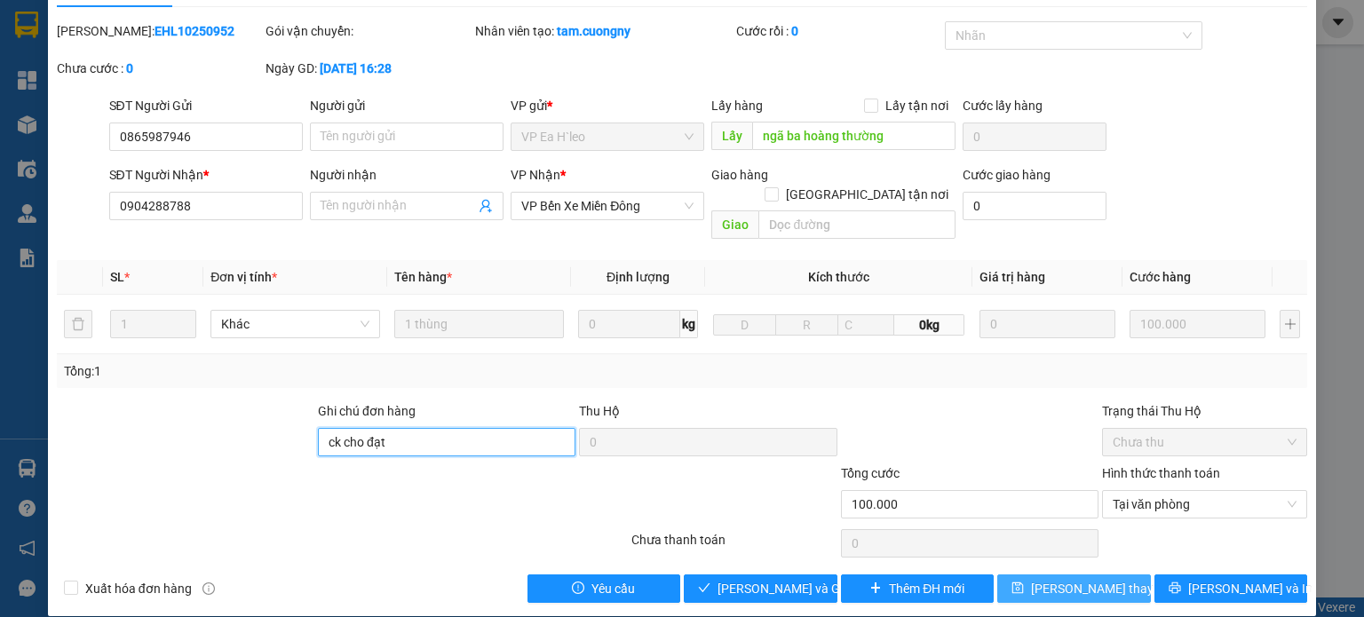
type input "ck cho đạt"
click at [1106, 579] on span "Lưu thay đổi" at bounding box center [1102, 589] width 142 height 20
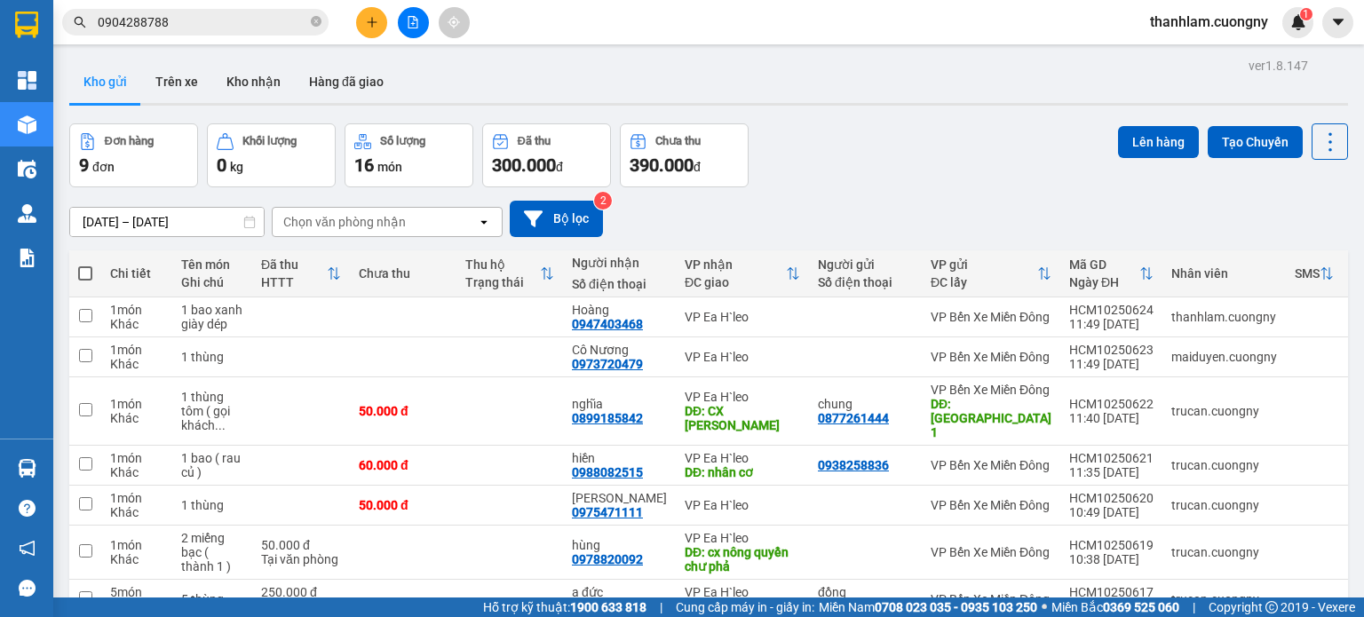
click at [256, 30] on input "0904288788" at bounding box center [203, 22] width 210 height 20
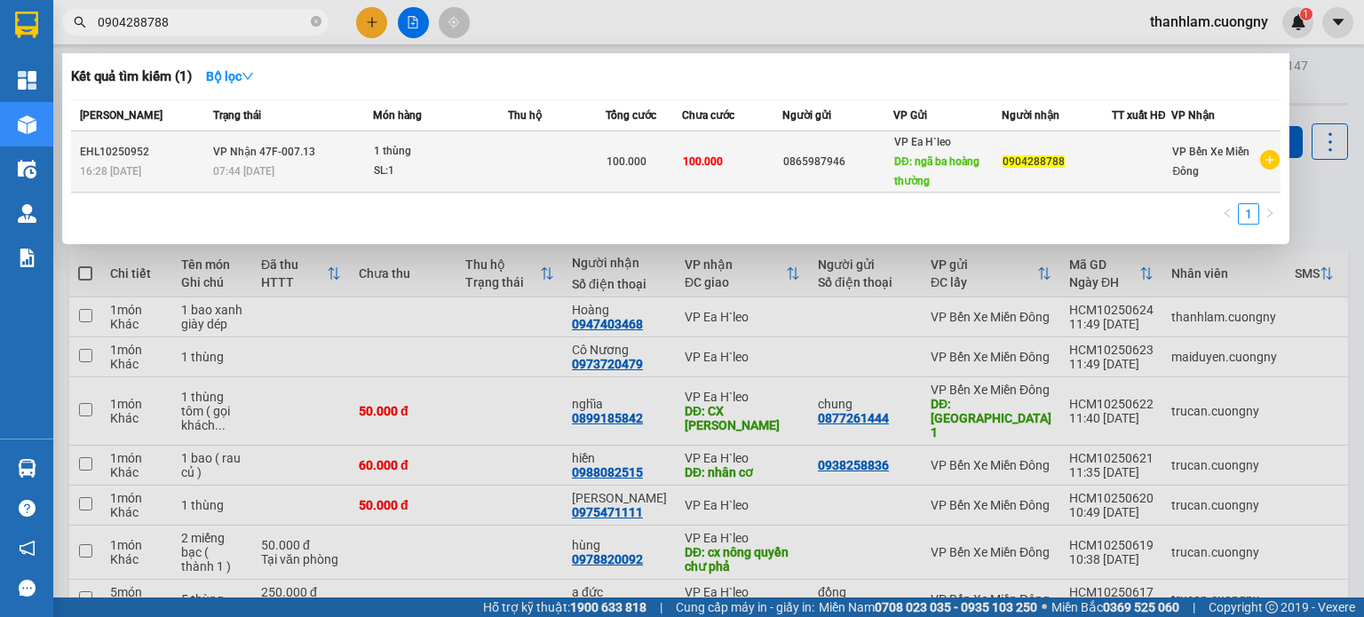
click at [255, 160] on td "VP Nhận 47F-007.13 07:44 - 14/10" at bounding box center [291, 161] width 164 height 61
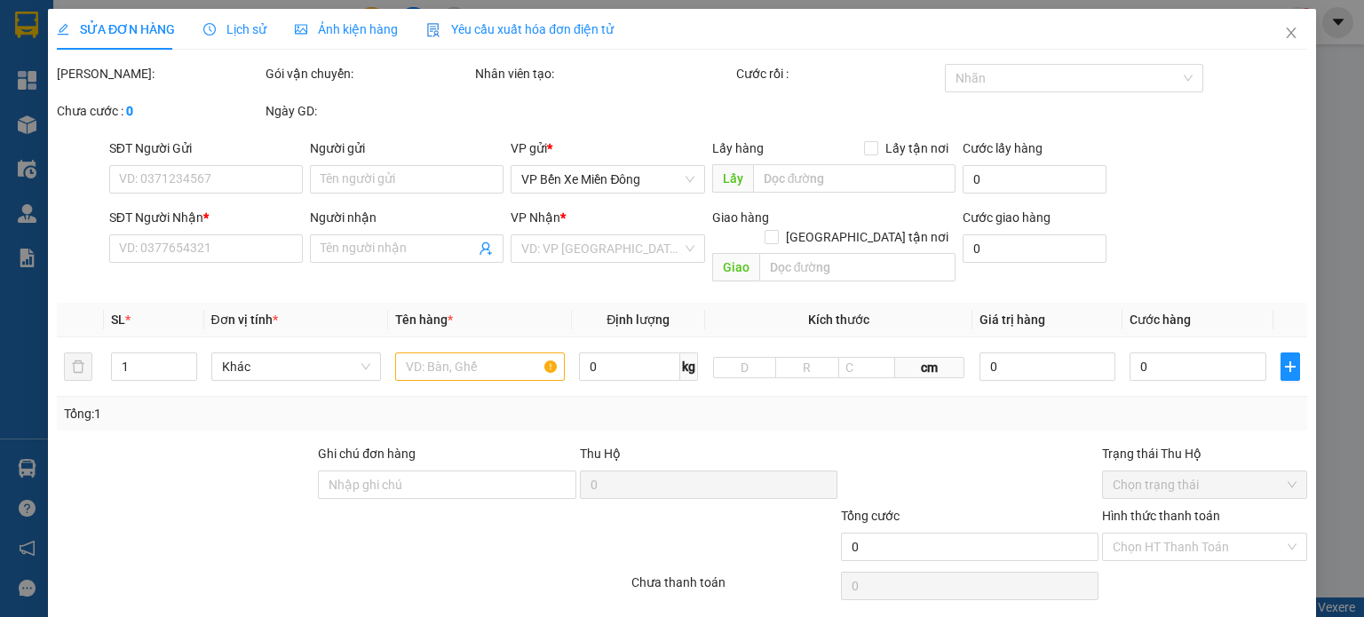
type input "0865987946"
type input "ngã ba hoàng thường"
type input "0904288788"
type input "ck cho đạt"
type input "100.000"
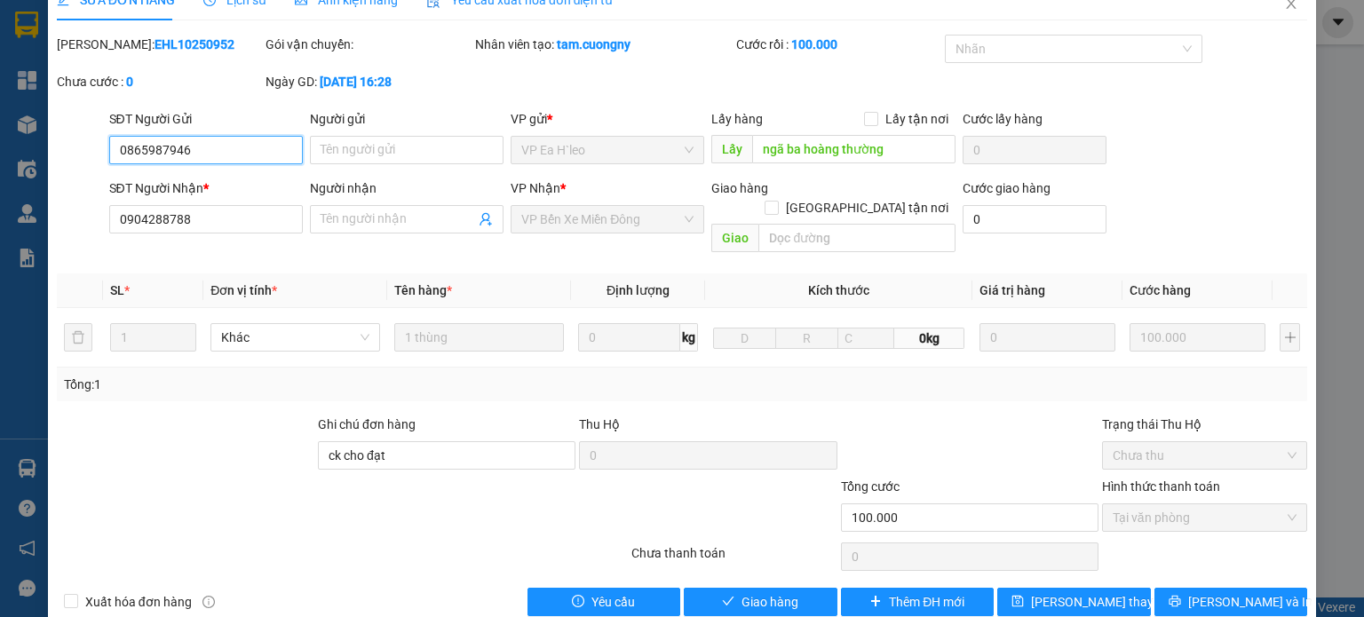
scroll to position [43, 0]
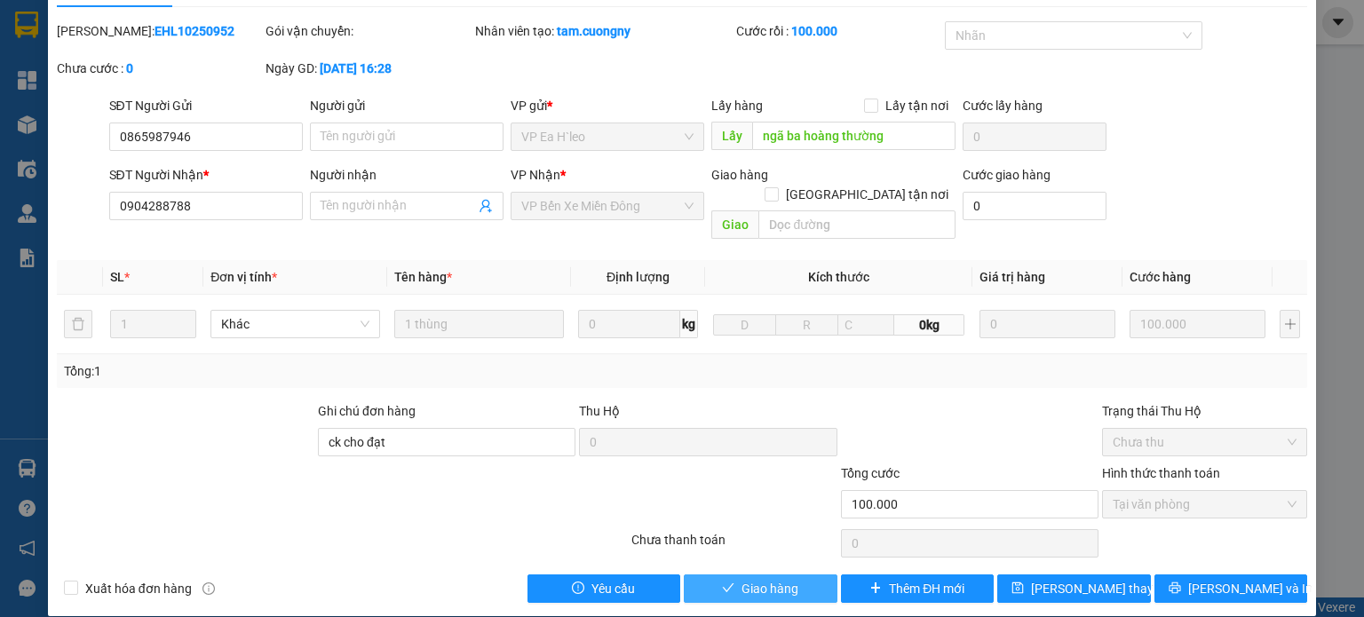
click at [743, 579] on span "Giao hàng" at bounding box center [770, 589] width 57 height 20
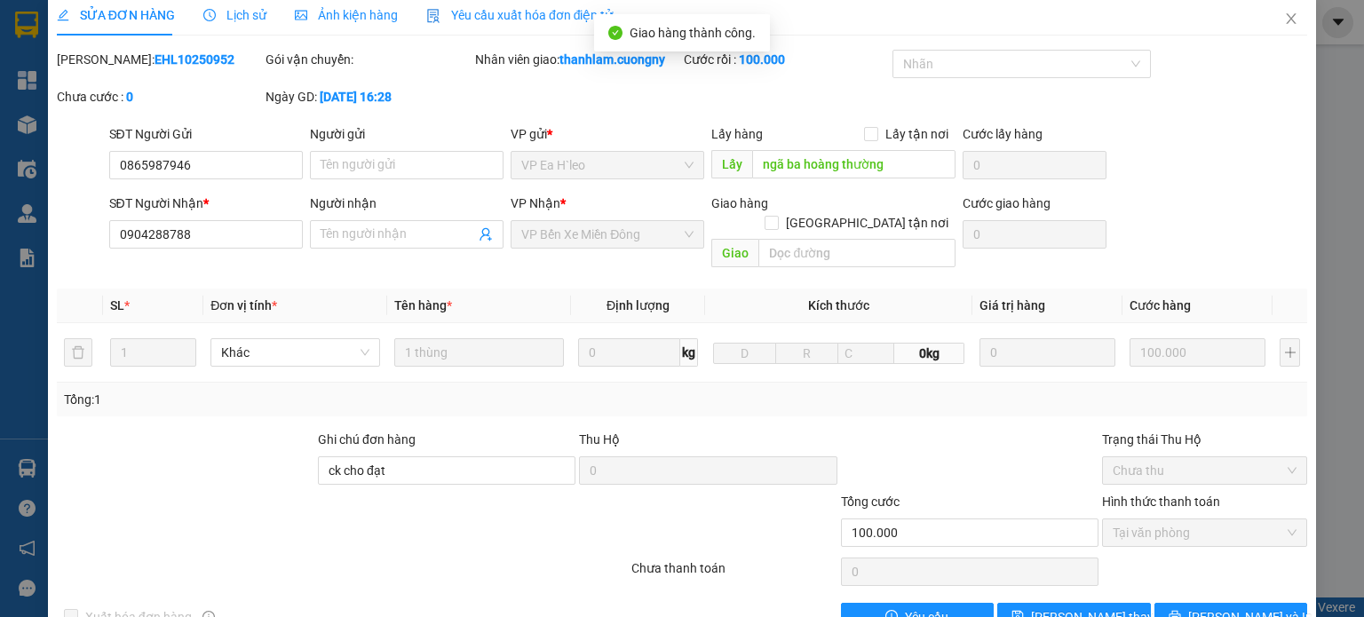
scroll to position [0, 0]
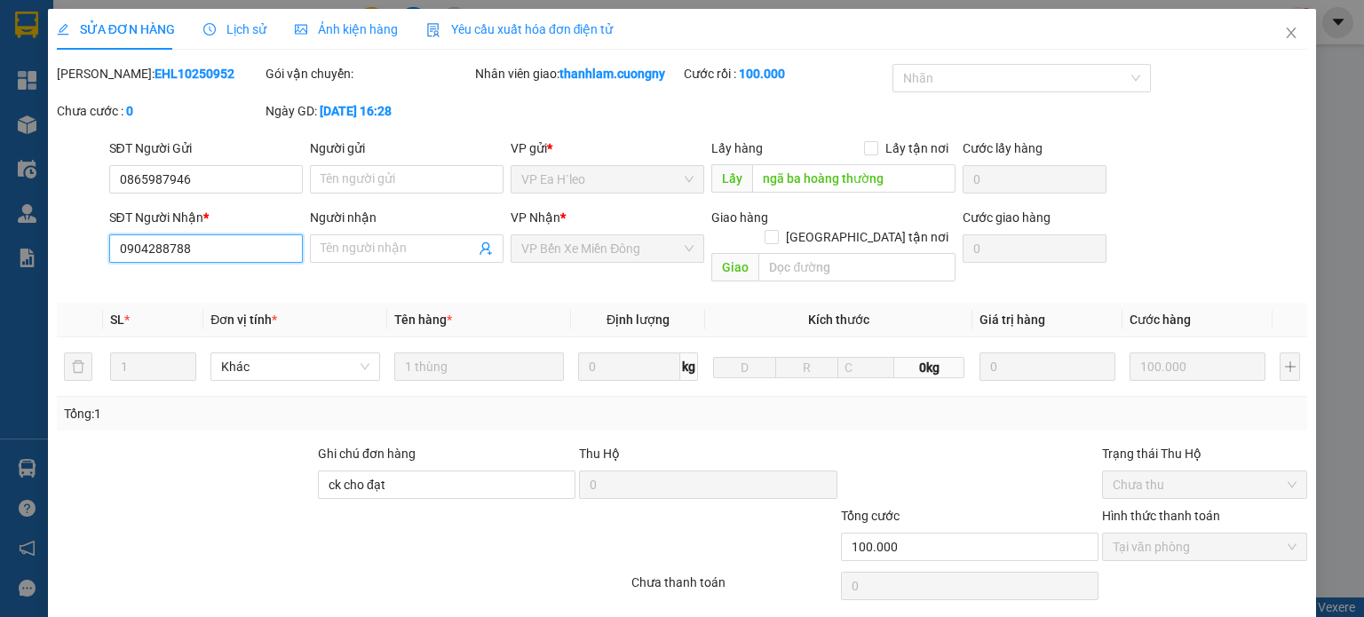
drag, startPoint x: 218, startPoint y: 250, endPoint x: 60, endPoint y: 239, distance: 157.6
click at [60, 239] on div "SĐT Người Nhận * 0904288788 0904288788 Người nhận Tên người nhận VP Nhận * VP B…" at bounding box center [682, 249] width 1254 height 82
click at [1284, 35] on icon "close" at bounding box center [1291, 33] width 14 height 14
